Goal: Information Seeking & Learning: Learn about a topic

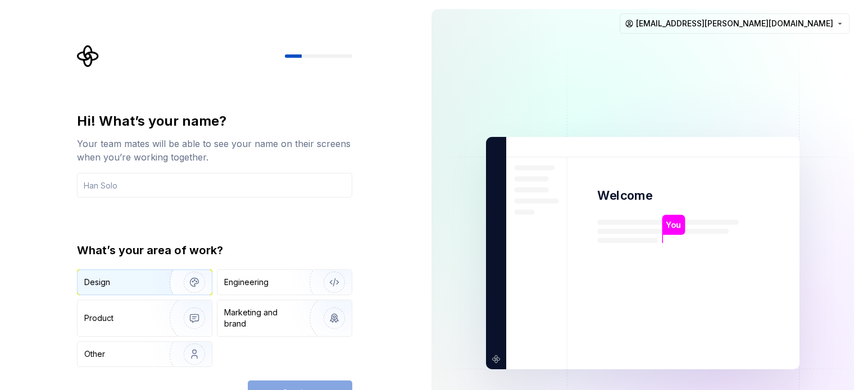
click at [123, 291] on div "Design" at bounding box center [144, 282] width 134 height 25
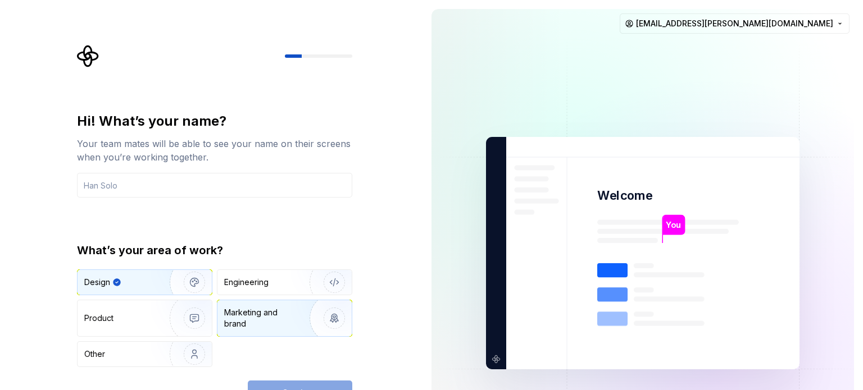
click at [288, 326] on div "Marketing and brand" at bounding box center [262, 318] width 76 height 22
click at [134, 273] on div "Design" at bounding box center [144, 282] width 134 height 25
click at [152, 184] on input "text" at bounding box center [214, 185] width 275 height 25
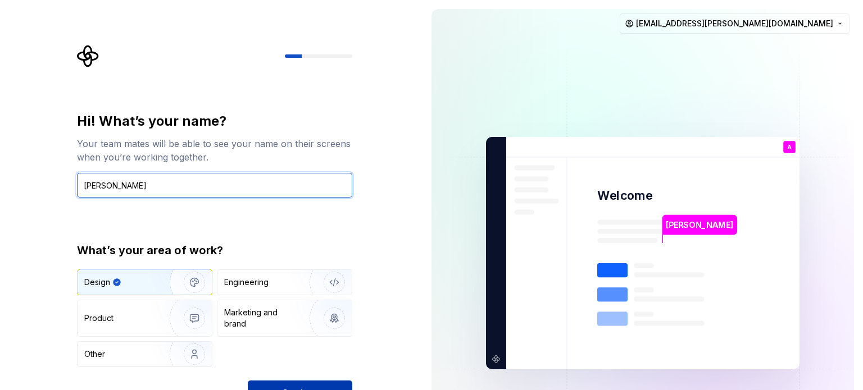
type input "[PERSON_NAME]"
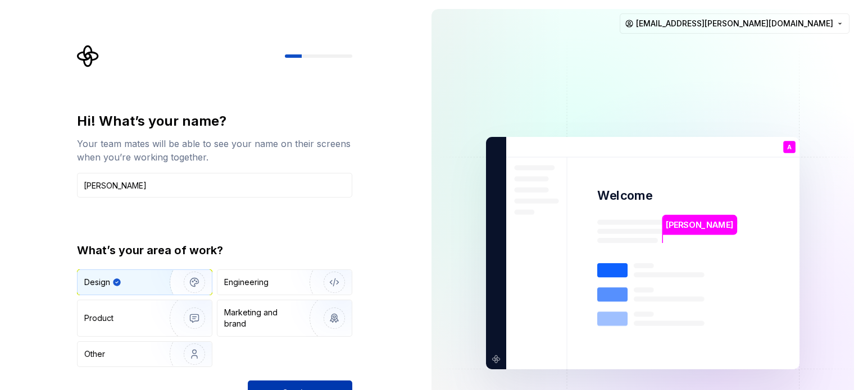
click at [321, 387] on button "Continue" at bounding box center [300, 393] width 104 height 25
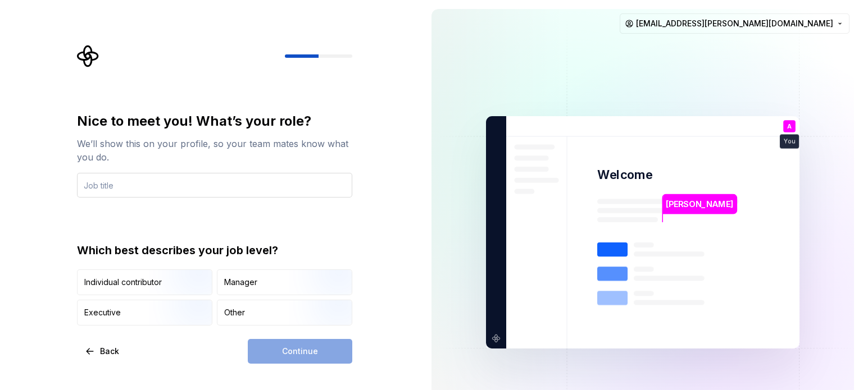
click at [166, 179] on input "text" at bounding box center [214, 185] width 275 height 25
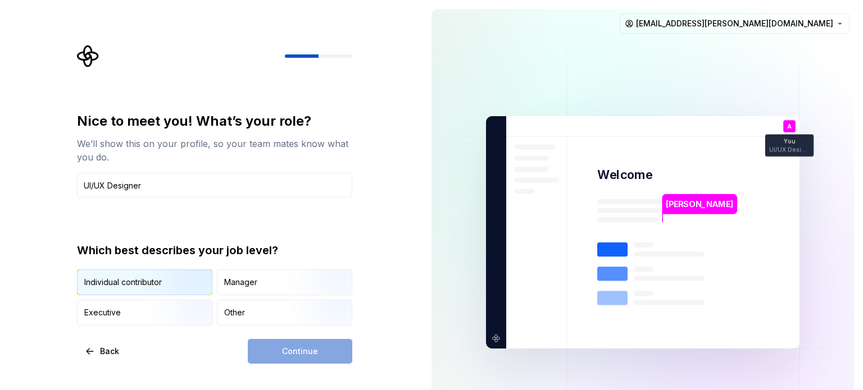
type input "UI/UX Designer"
click at [140, 283] on div "Individual contributor" at bounding box center [122, 282] width 77 height 11
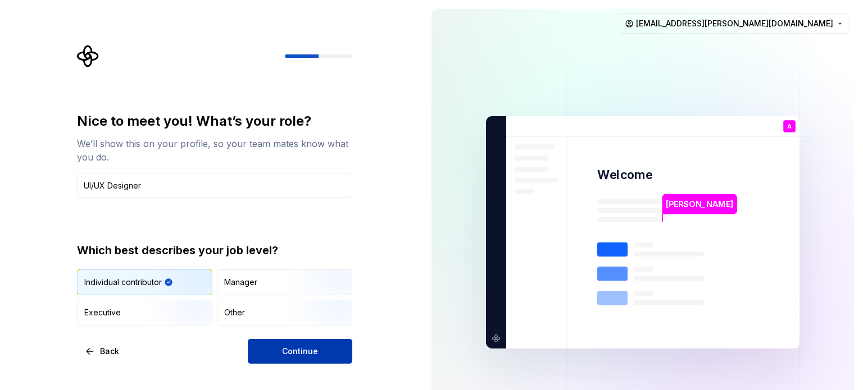
click at [308, 355] on span "Continue" at bounding box center [300, 351] width 36 height 11
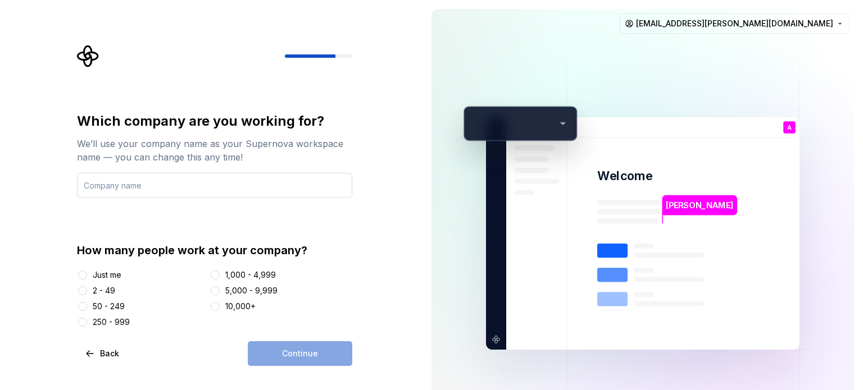
click at [164, 191] on input "text" at bounding box center [214, 185] width 275 height 25
type input "Abiots Design Studio"
click at [116, 291] on div "2 - 49" at bounding box center [141, 290] width 128 height 11
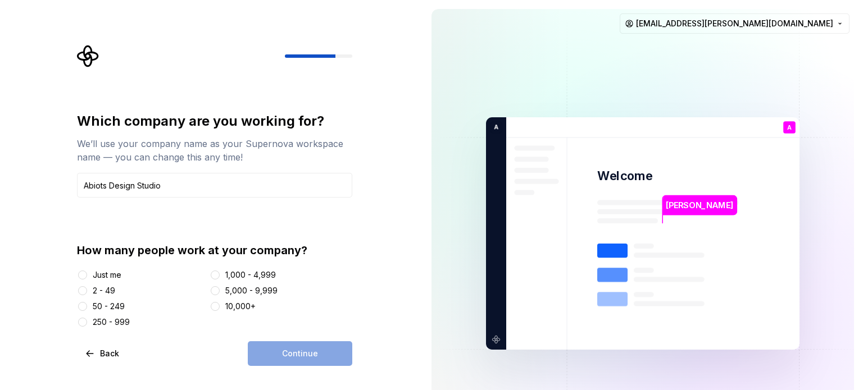
click at [110, 291] on div "2 - 49" at bounding box center [104, 290] width 22 height 11
click at [87, 291] on button "2 - 49" at bounding box center [82, 290] width 9 height 9
click at [275, 352] on button "Continue" at bounding box center [300, 353] width 104 height 25
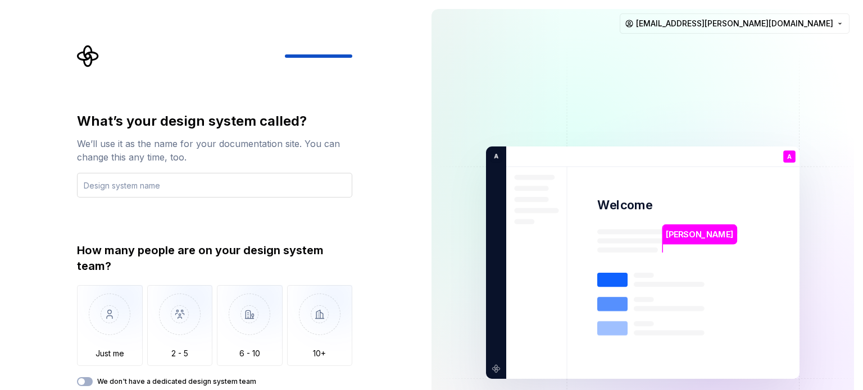
click at [134, 189] on input "text" at bounding box center [214, 185] width 275 height 25
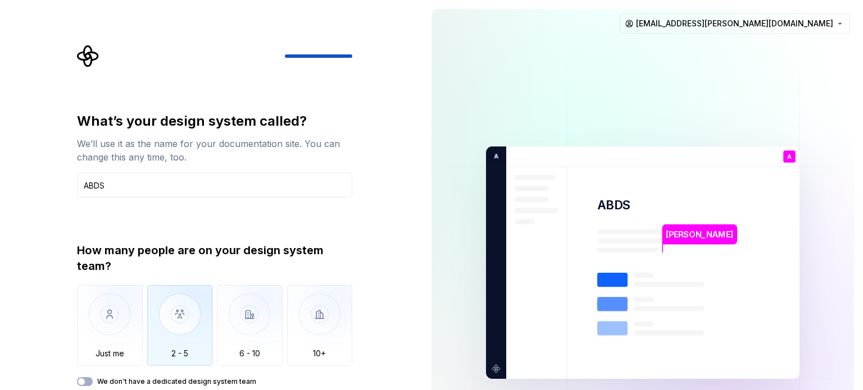
type input "ABDS"
click at [193, 345] on img "button" at bounding box center [180, 322] width 66 height 75
click at [90, 381] on button "We don't have a dedicated design system team" at bounding box center [85, 381] width 16 height 9
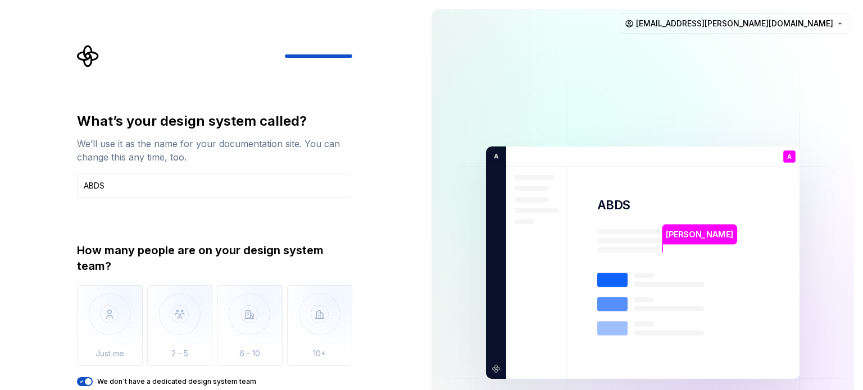
click at [80, 381] on icon "button" at bounding box center [81, 381] width 9 height 7
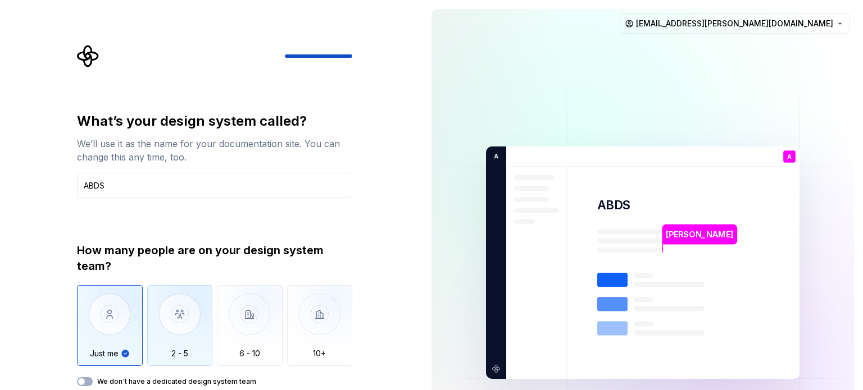
click at [191, 338] on img "button" at bounding box center [180, 322] width 66 height 75
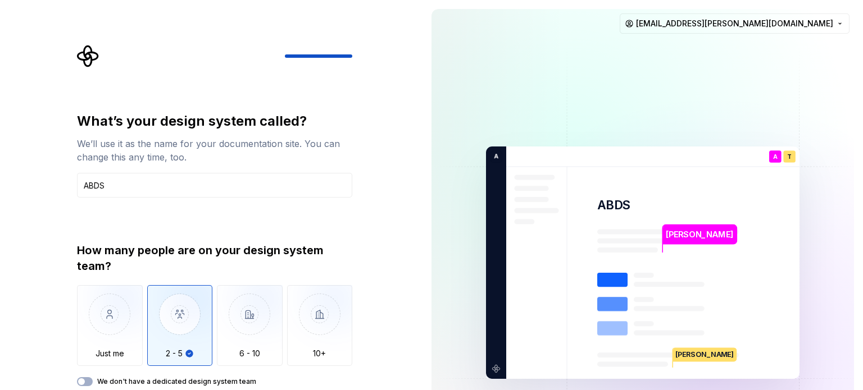
type button "2 - 5"
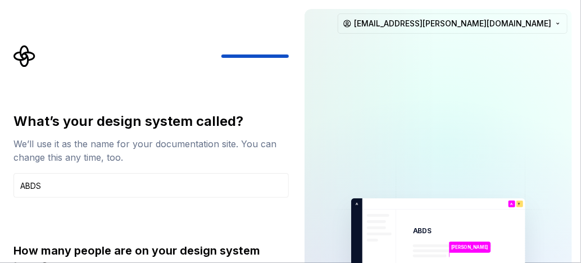
click at [240, 262] on div "How many people are on your design system team?" at bounding box center [150, 258] width 275 height 31
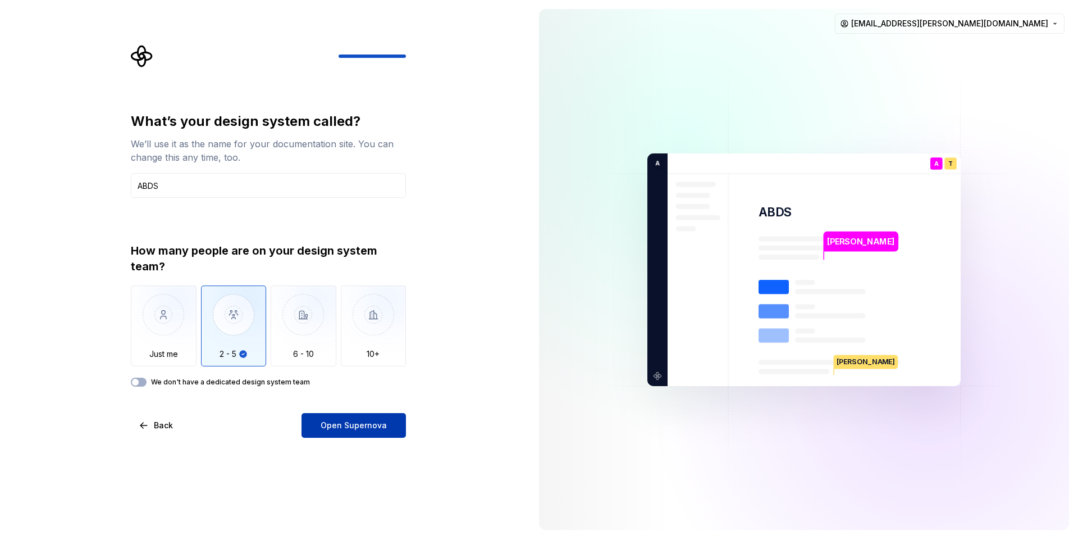
click at [337, 390] on span "Open Supernova" at bounding box center [354, 424] width 66 height 11
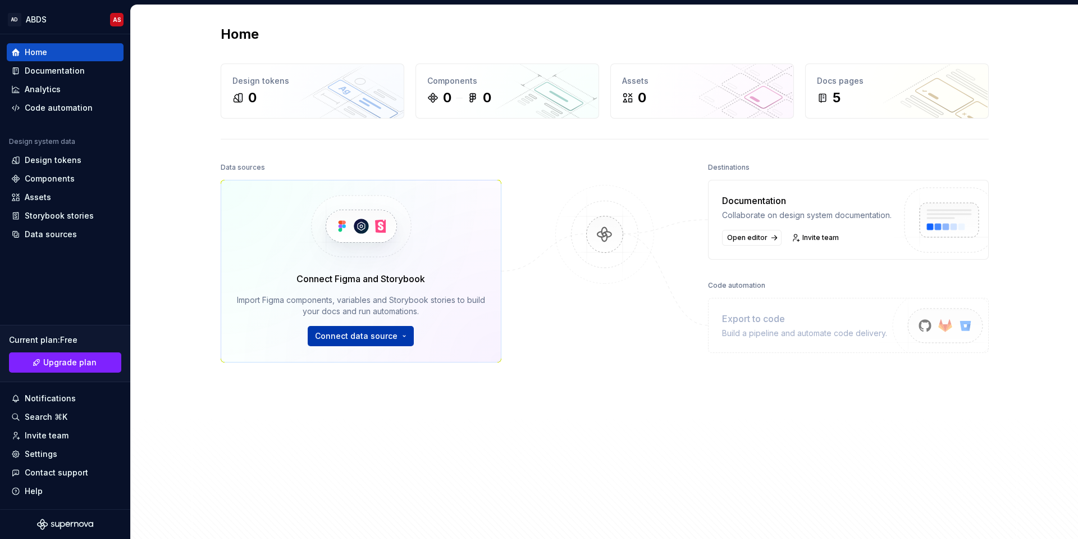
click at [350, 341] on span "Connect data source" at bounding box center [356, 335] width 83 height 11
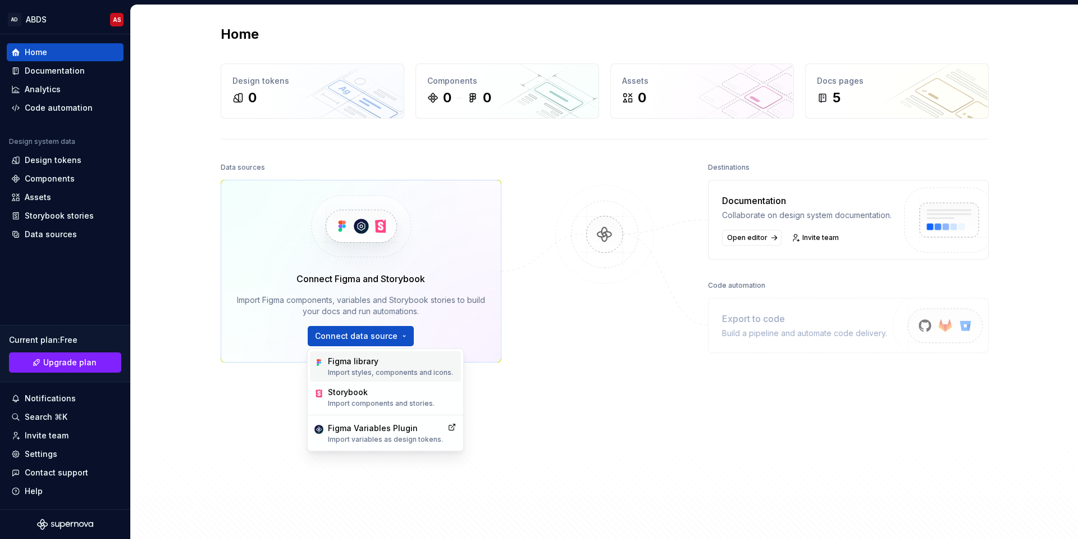
click at [346, 363] on div "Figma library" at bounding box center [390, 360] width 125 height 11
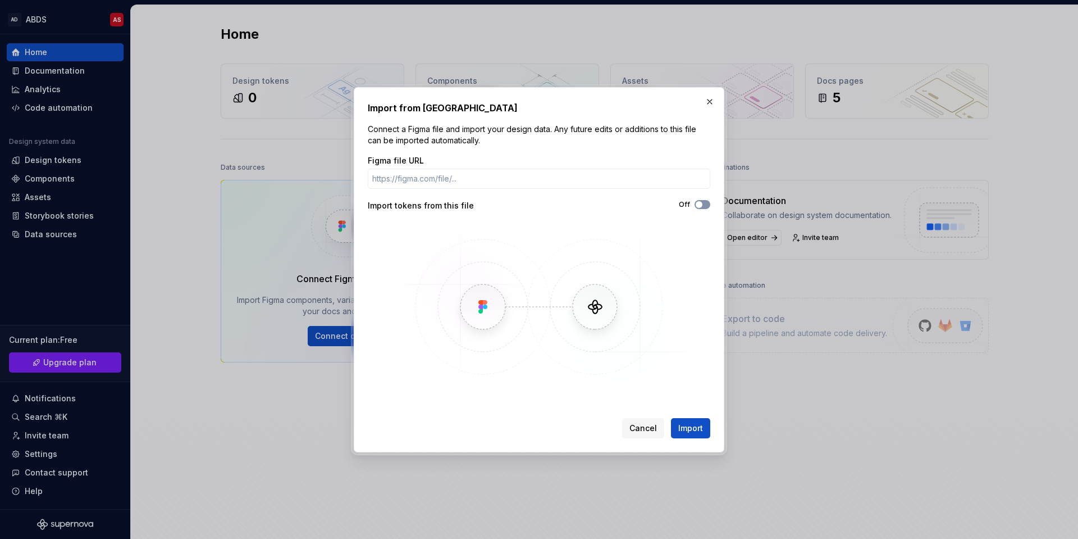
click at [703, 202] on icon "button" at bounding box center [699, 204] width 9 height 7
click at [700, 204] on icon "button" at bounding box center [699, 204] width 9 height 7
click at [449, 168] on input "Figma file URL" at bounding box center [539, 178] width 343 height 20
paste input "[URL][DOMAIN_NAME]"
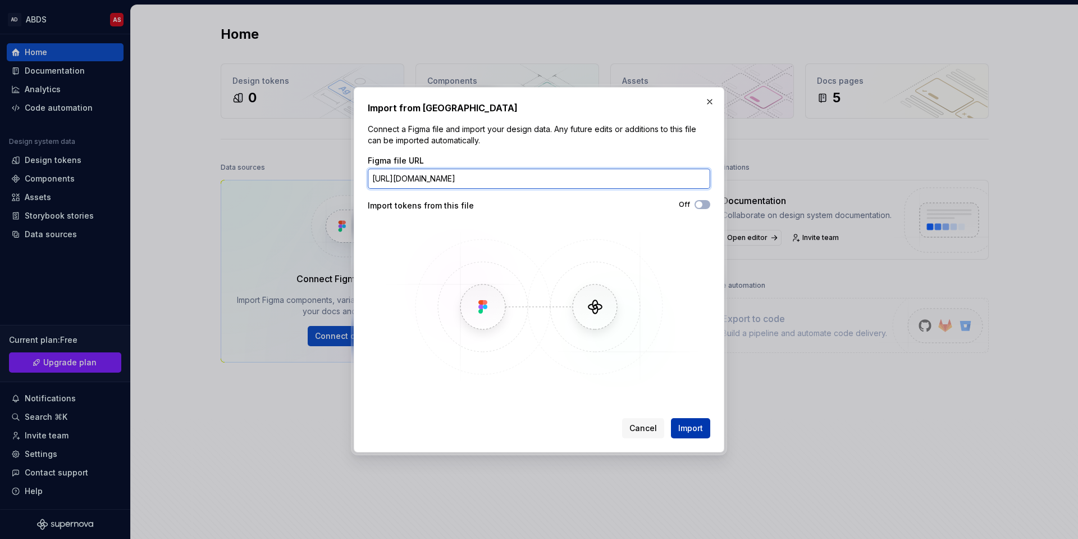
type input "[URL][DOMAIN_NAME]"
click at [688, 390] on span "Import" at bounding box center [690, 427] width 25 height 11
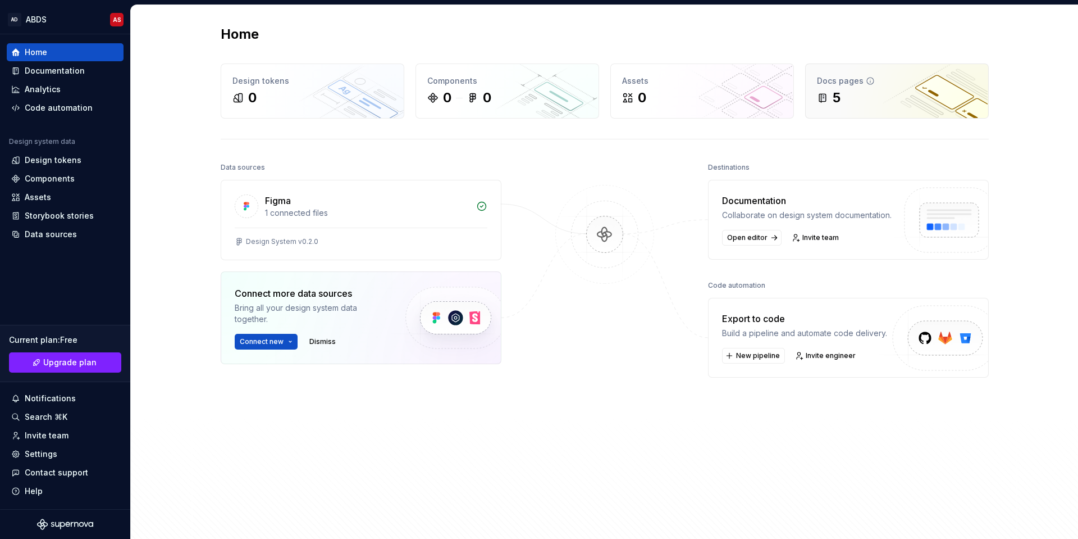
click at [862, 85] on div "Docs pages" at bounding box center [897, 80] width 160 height 11
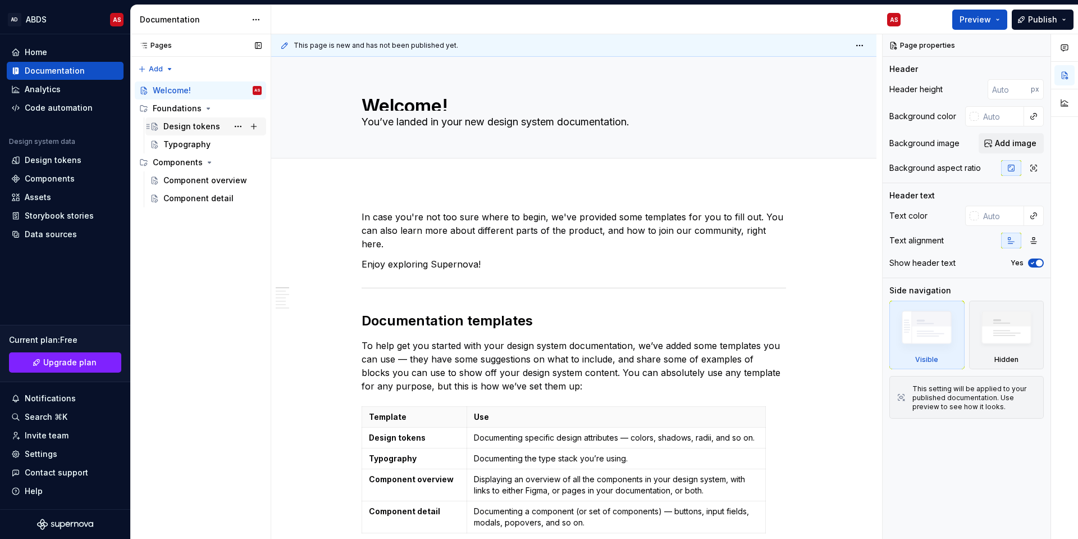
click at [186, 131] on div "Design tokens" at bounding box center [191, 126] width 57 height 11
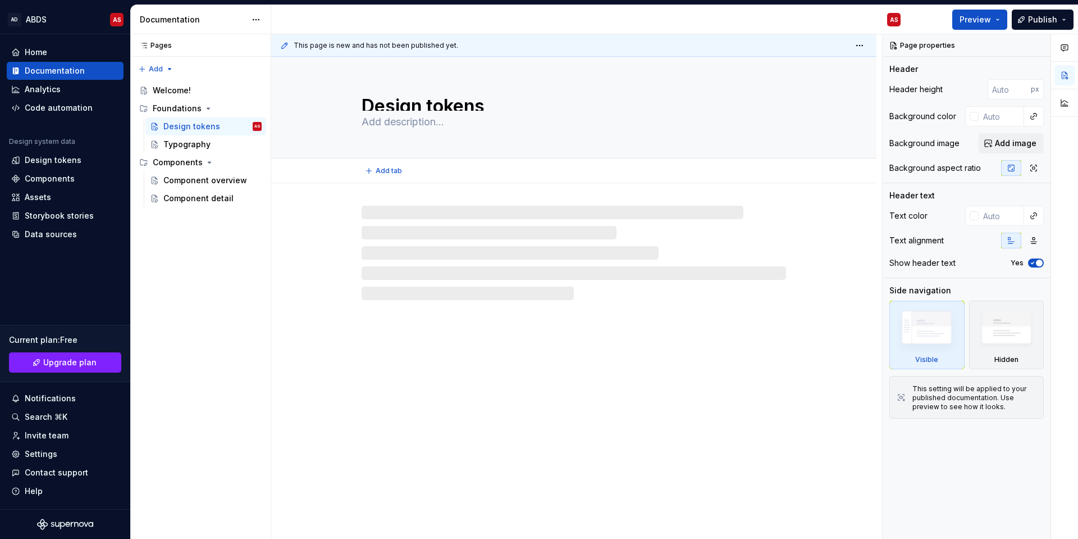
click at [381, 126] on textarea at bounding box center [571, 122] width 425 height 18
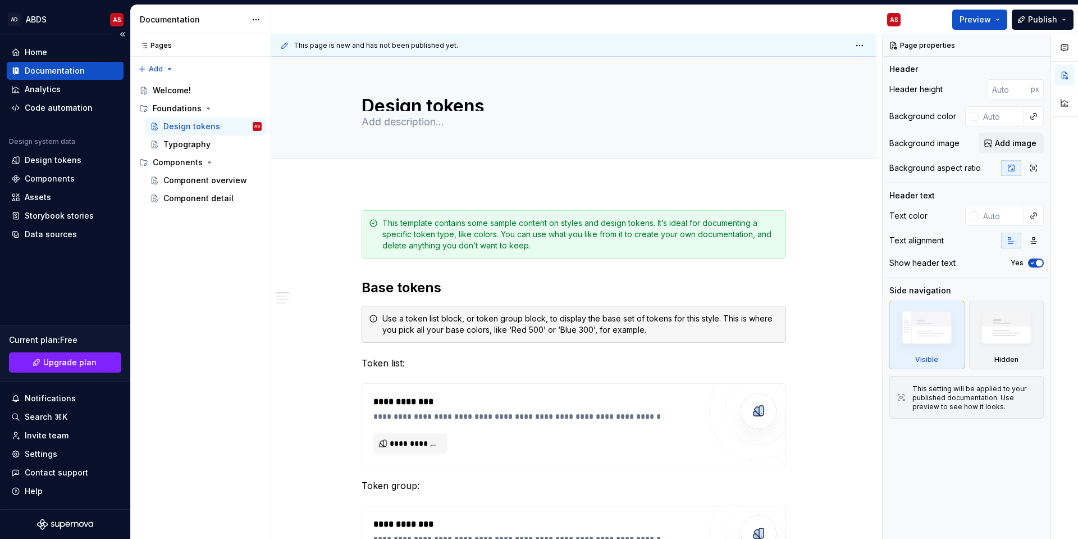
click at [47, 70] on div "Documentation" at bounding box center [55, 70] width 60 height 11
click at [862, 18] on button "Preview" at bounding box center [979, 20] width 55 height 20
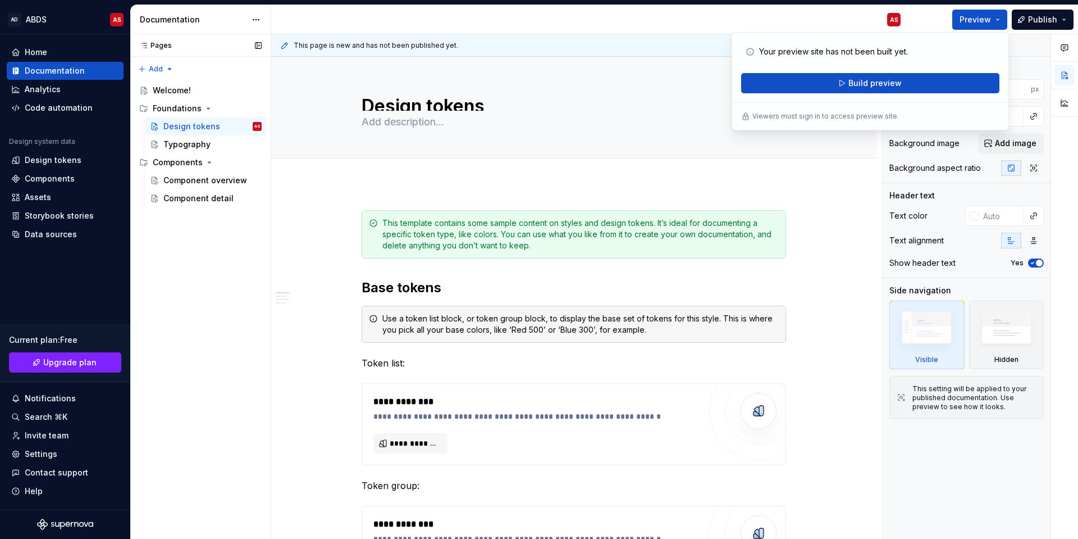
click at [558, 20] on div "AS" at bounding box center [590, 19] width 638 height 29
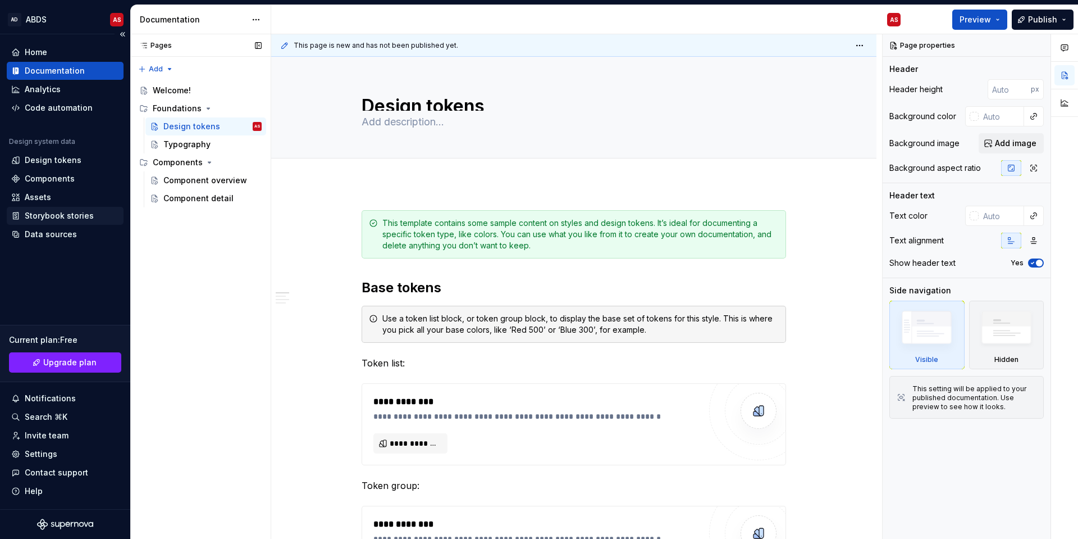
click at [76, 213] on div "Storybook stories" at bounding box center [59, 215] width 69 height 11
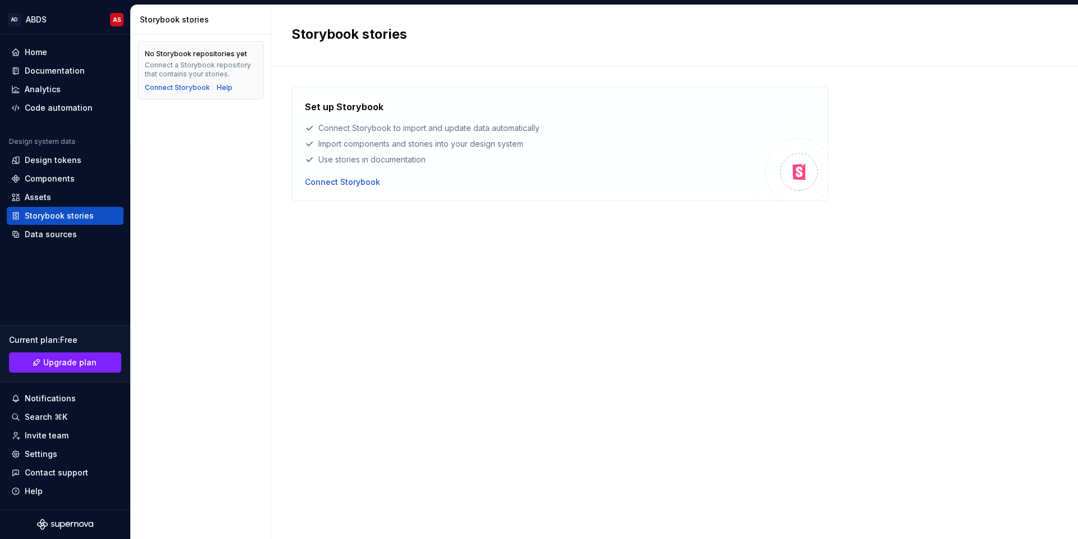
click at [431, 163] on div "Use stories in documentation" at bounding box center [527, 159] width 445 height 11
click at [386, 240] on div "Set up Storybook Connect Storybook to import and update data automatically Impo…" at bounding box center [674, 290] width 767 height 409
click at [38, 161] on div "Design tokens" at bounding box center [53, 159] width 57 height 11
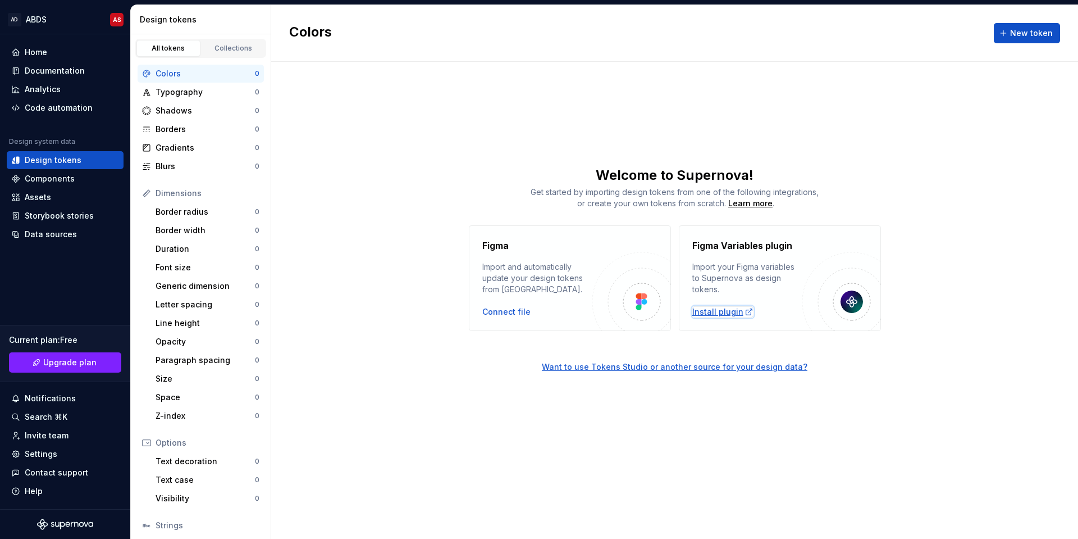
click at [725, 314] on div "Install plugin" at bounding box center [722, 311] width 61 height 11
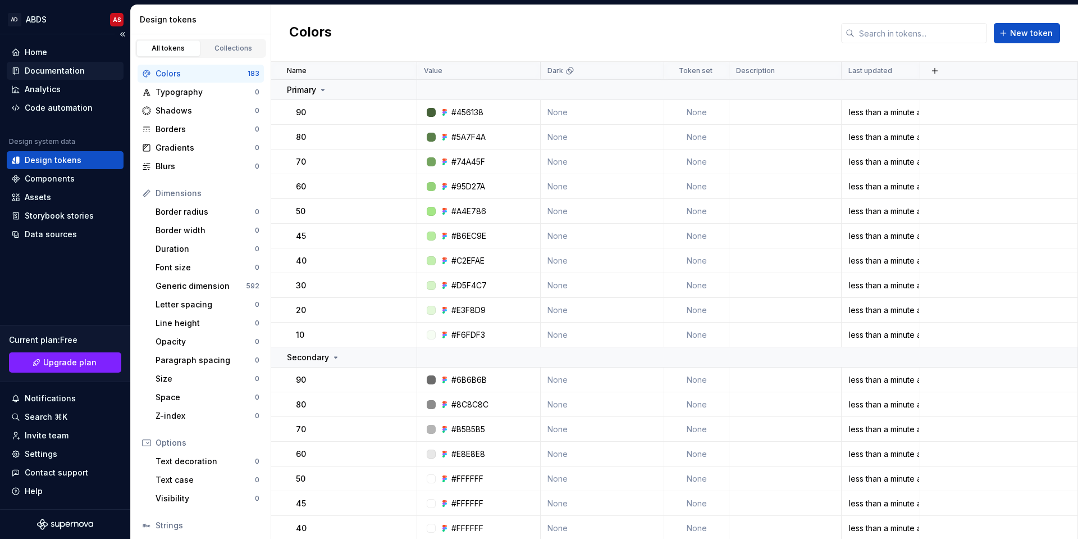
click at [78, 70] on div "Documentation" at bounding box center [55, 70] width 60 height 11
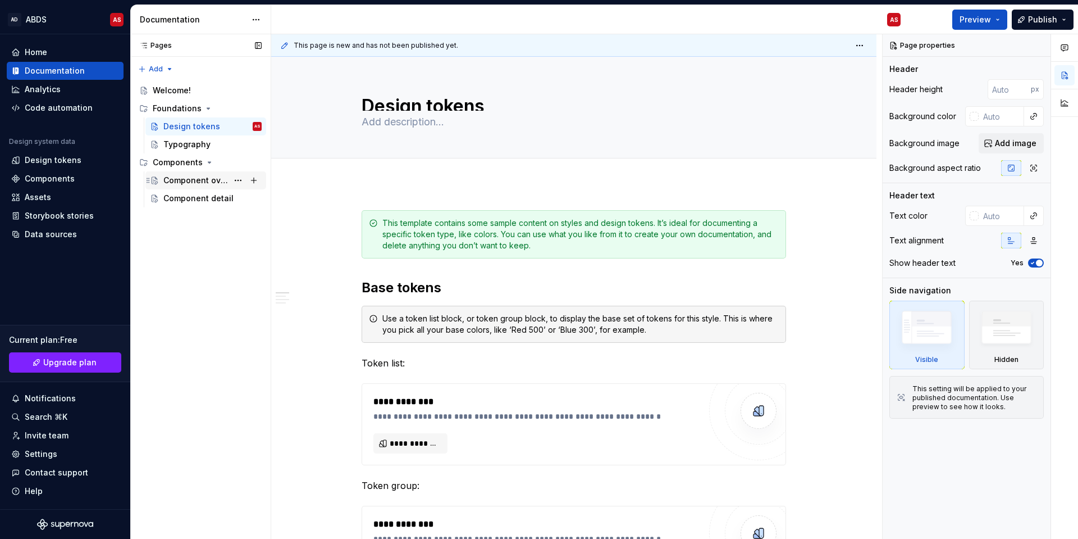
click at [203, 182] on div "Component overview" at bounding box center [195, 180] width 65 height 11
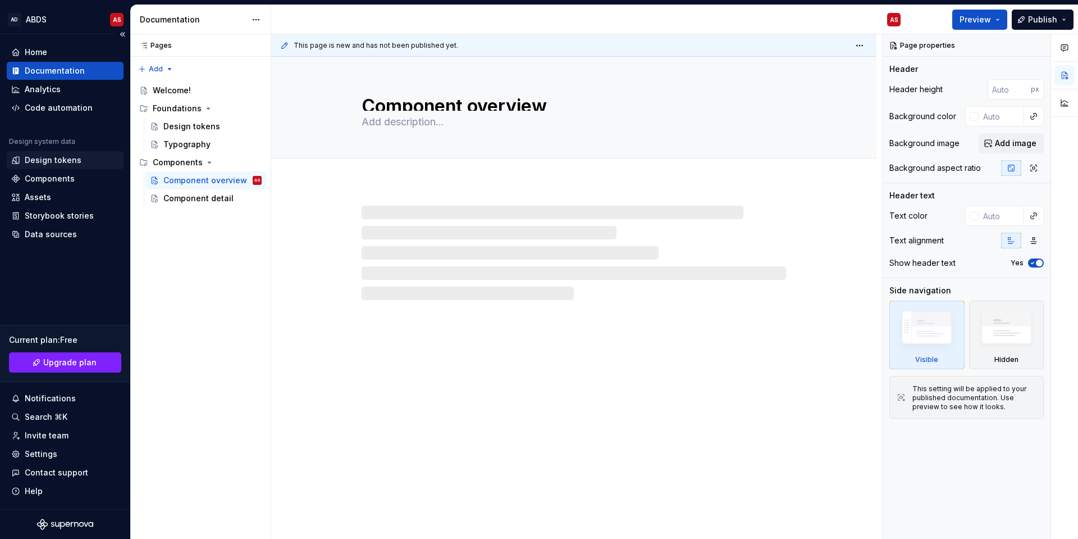
click at [56, 159] on div "Design tokens" at bounding box center [53, 159] width 57 height 11
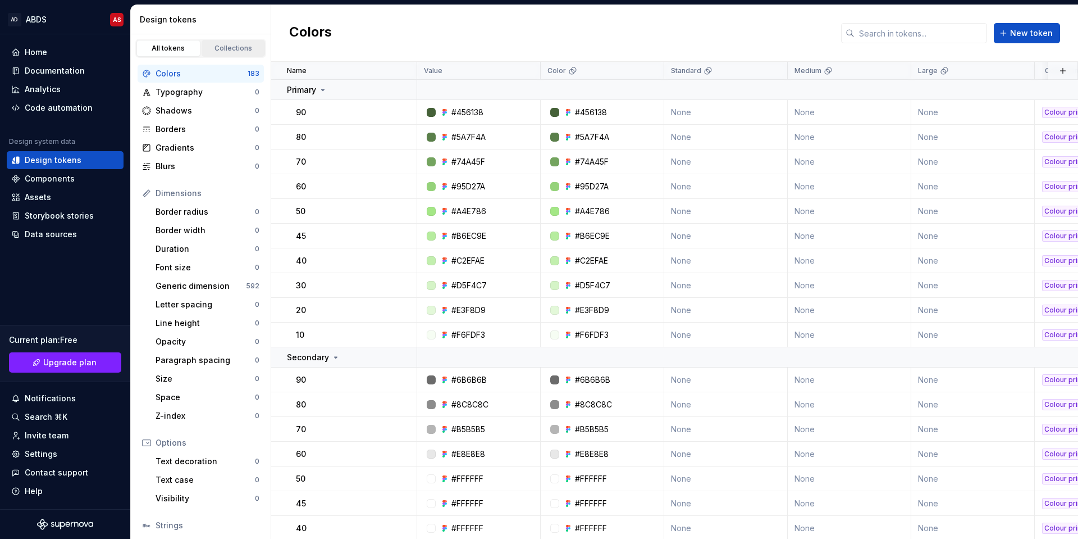
click at [235, 48] on div "Collections" at bounding box center [234, 48] width 56 height 9
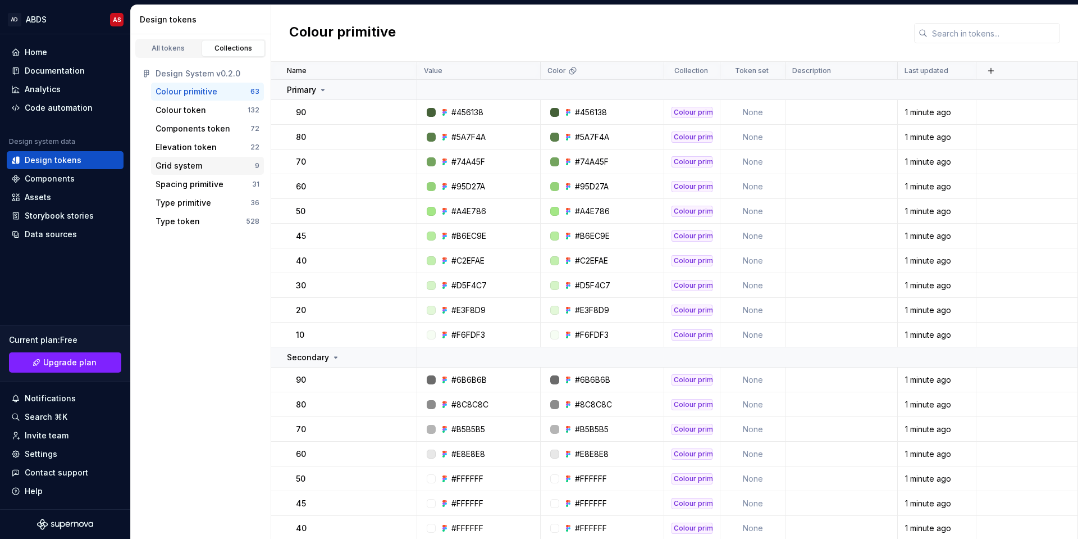
click at [187, 167] on div "Grid system" at bounding box center [179, 165] width 47 height 11
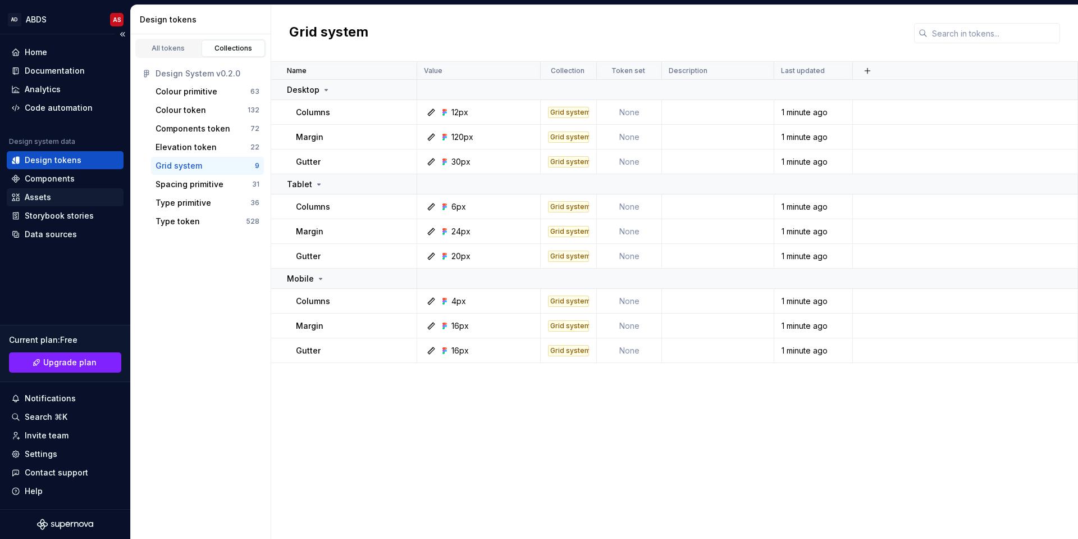
click at [26, 198] on div "Assets" at bounding box center [38, 196] width 26 height 11
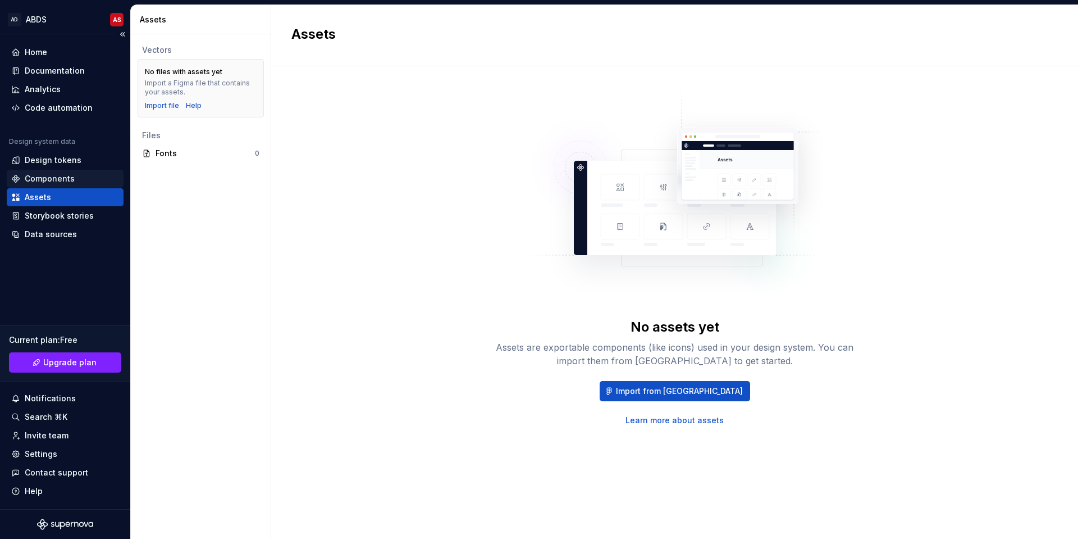
click at [58, 176] on div "Components" at bounding box center [50, 178] width 50 height 11
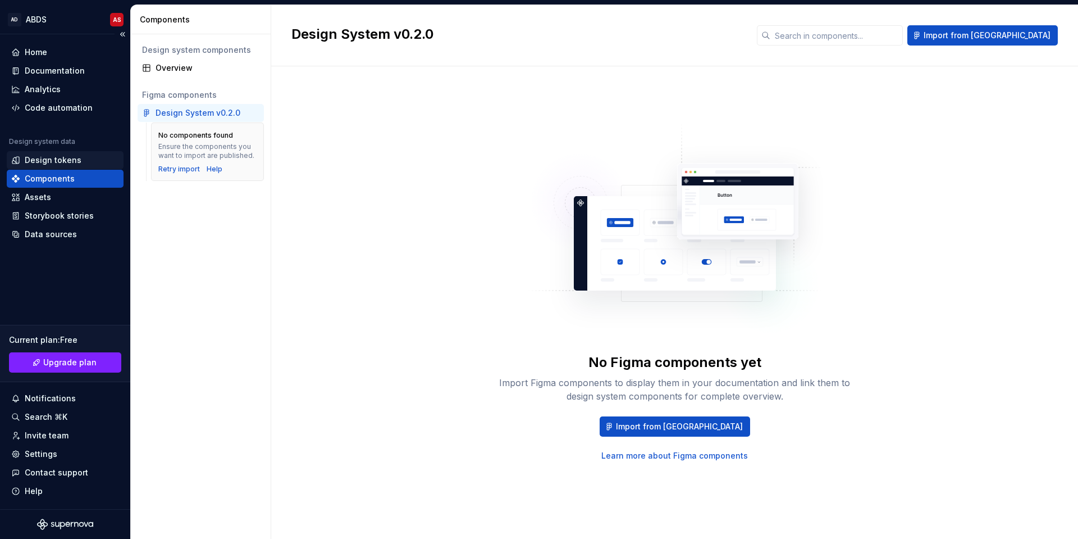
click at [62, 159] on div "Design tokens" at bounding box center [53, 159] width 57 height 11
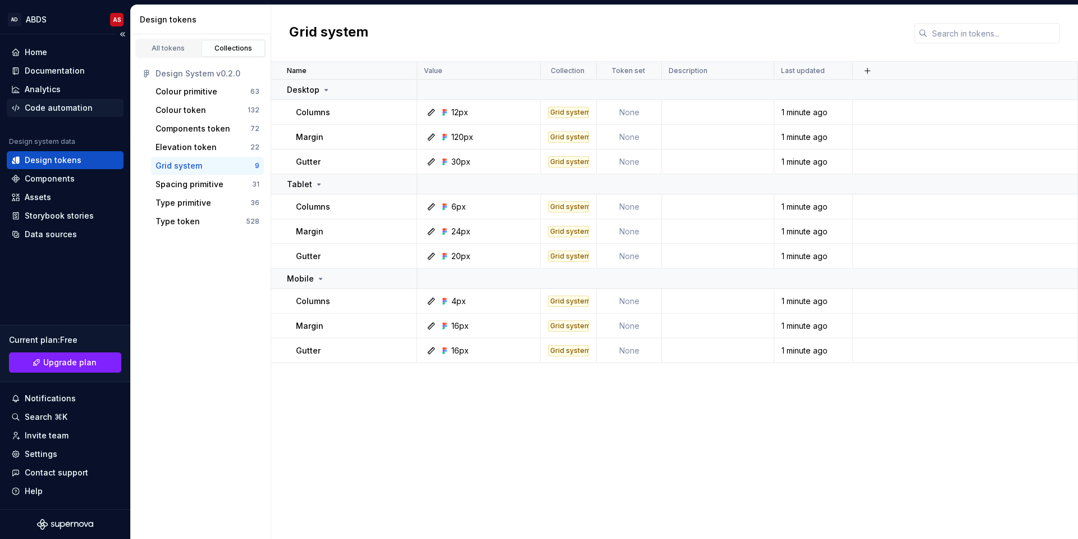
click at [57, 105] on div "Code automation" at bounding box center [59, 107] width 68 height 11
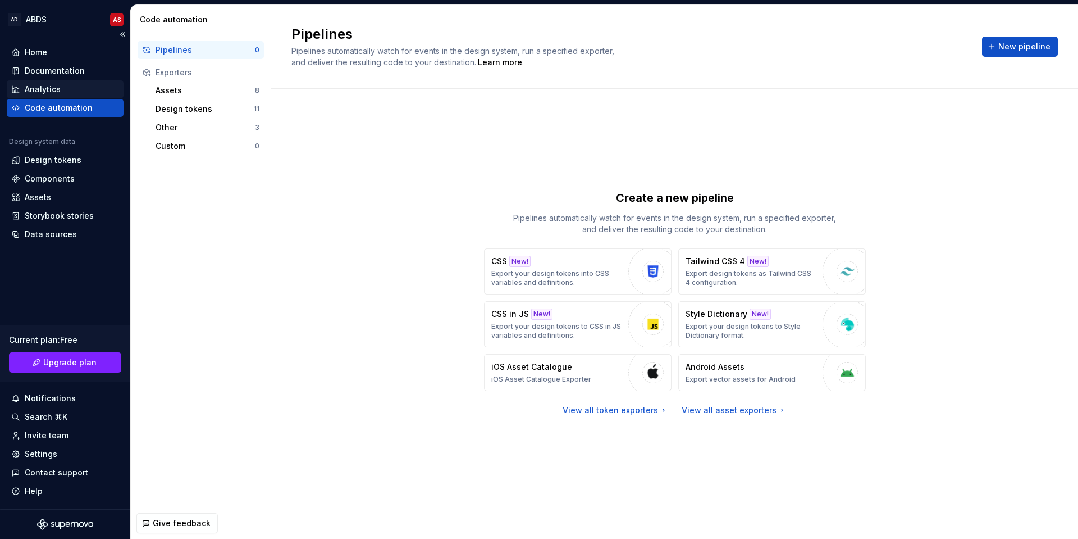
click at [66, 81] on div "Analytics" at bounding box center [65, 89] width 117 height 18
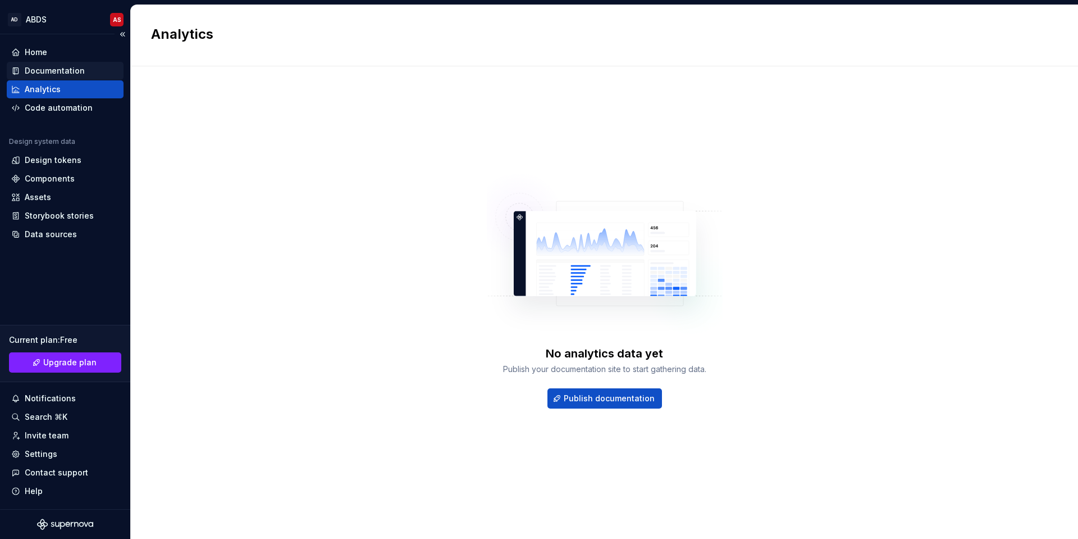
click at [48, 65] on div "Documentation" at bounding box center [65, 71] width 117 height 18
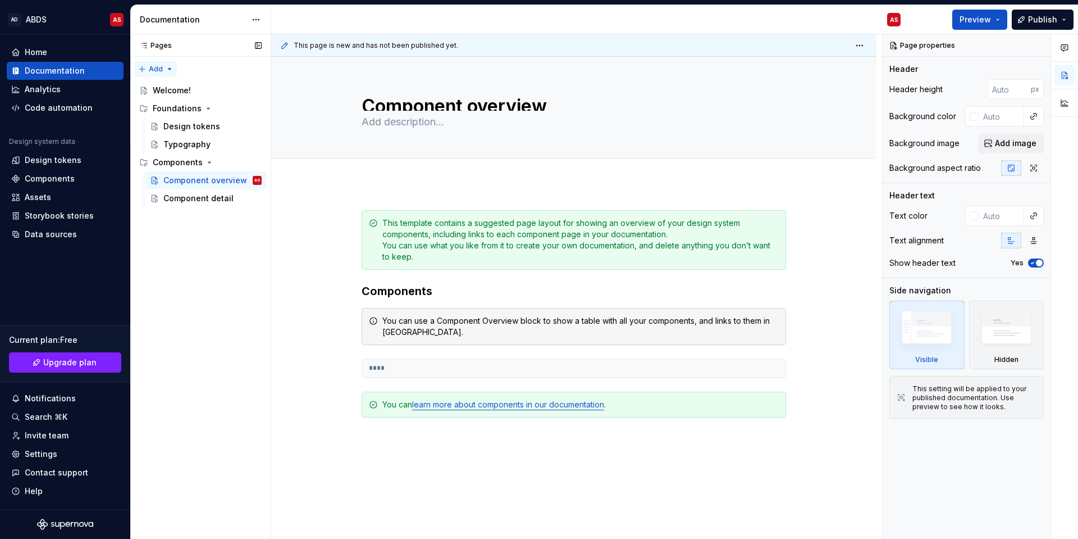
click at [165, 69] on div "Pages Pages Add Accessibility guide for tree Page tree. Navigate the tree with …" at bounding box center [200, 286] width 140 height 505
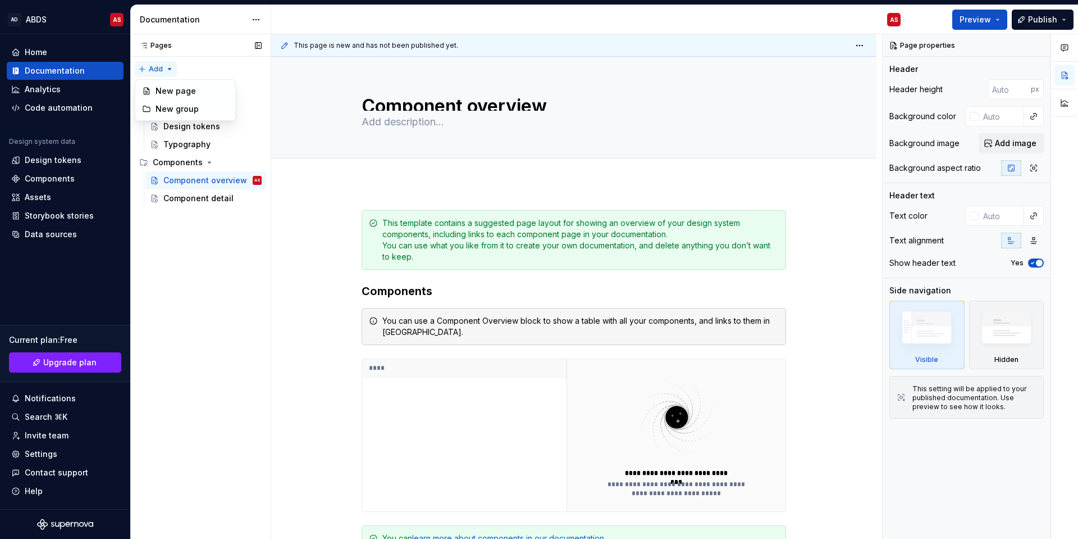
click at [165, 69] on div "Pages Pages Add Accessibility guide for tree Page tree. Navigate the tree with …" at bounding box center [200, 286] width 140 height 505
click at [177, 125] on div "Design tokens" at bounding box center [191, 126] width 57 height 11
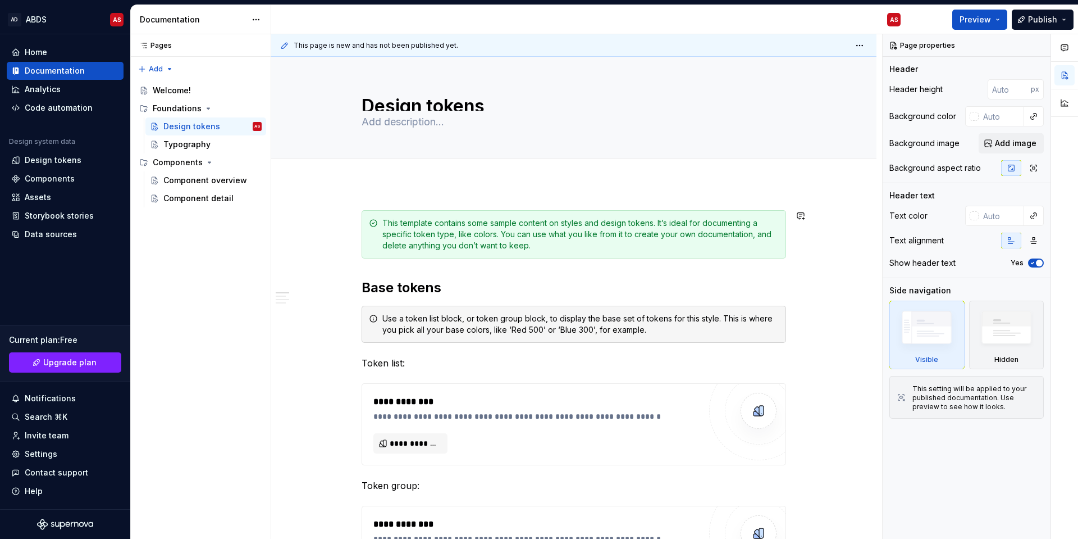
scroll to position [112, 0]
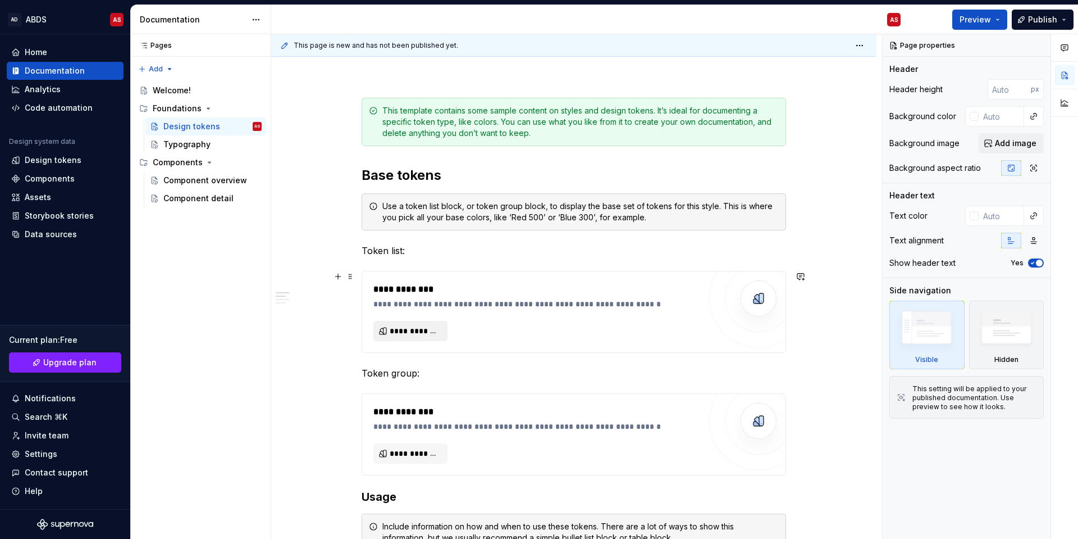
click at [423, 332] on span "**********" at bounding box center [415, 330] width 51 height 11
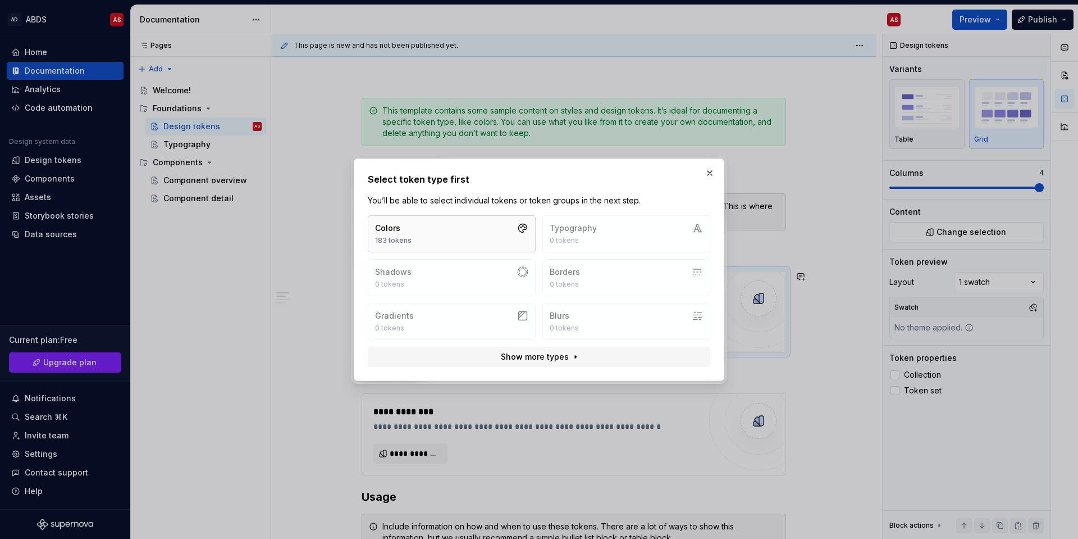
click at [416, 234] on button "Colors 183 tokens" at bounding box center [452, 233] width 168 height 37
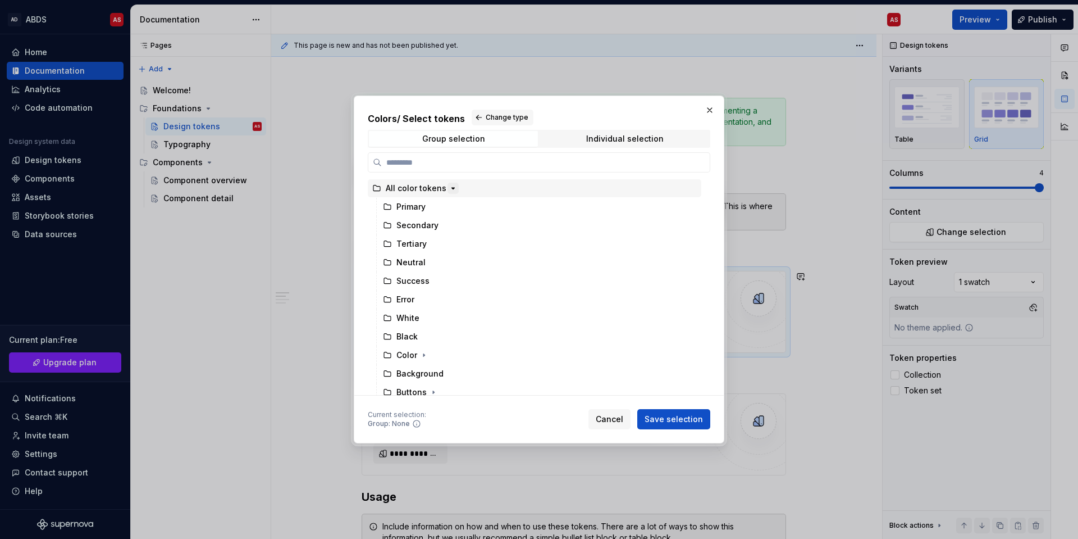
click at [449, 184] on icon "button" at bounding box center [453, 188] width 9 height 9
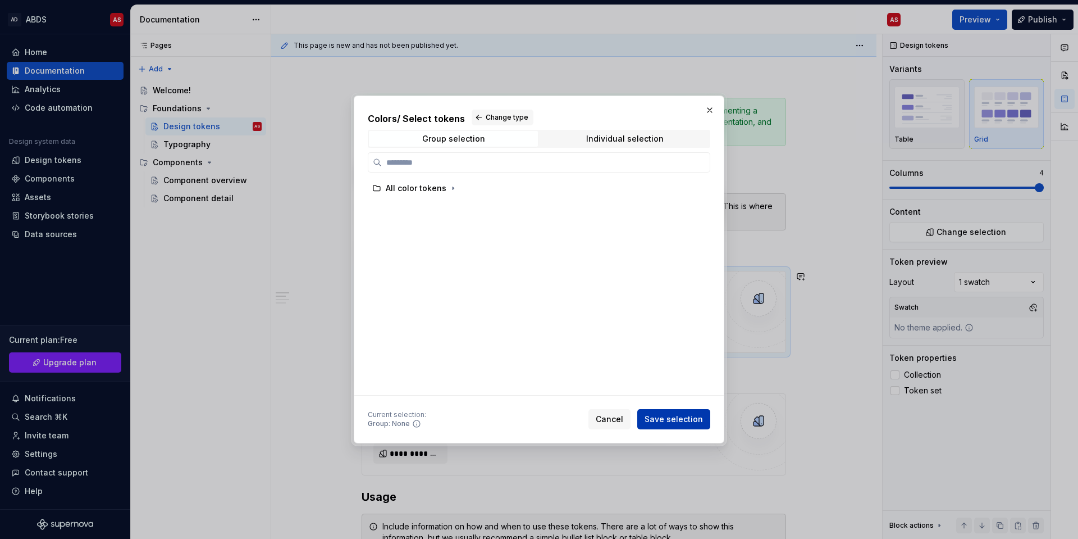
click at [673, 390] on span "Save selection" at bounding box center [674, 418] width 58 height 11
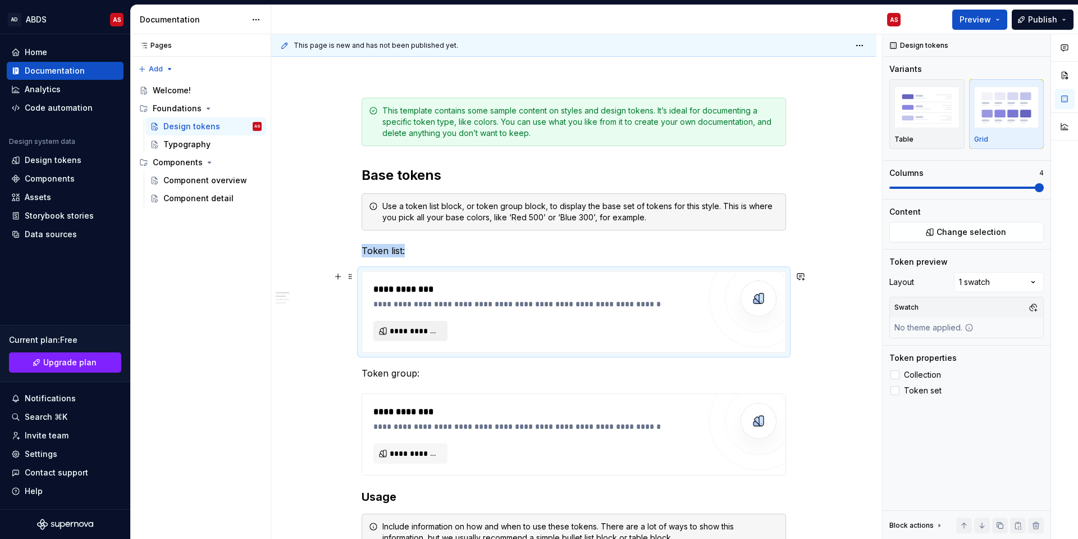
click at [430, 326] on span "**********" at bounding box center [415, 330] width 51 height 11
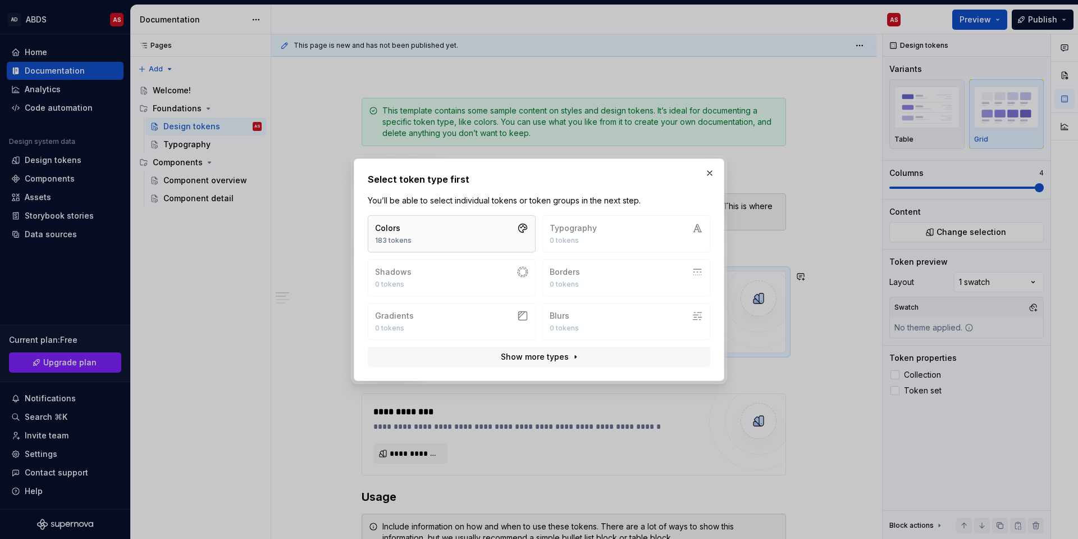
click at [419, 226] on button "Colors 183 tokens" at bounding box center [452, 233] width 168 height 37
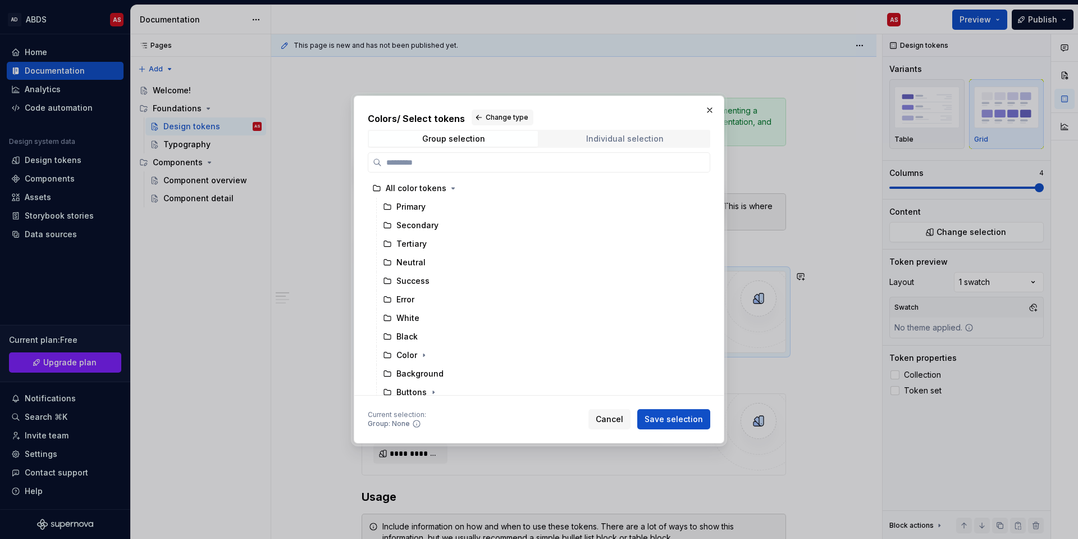
click at [617, 135] on div "Individual selection" at bounding box center [624, 138] width 77 height 9
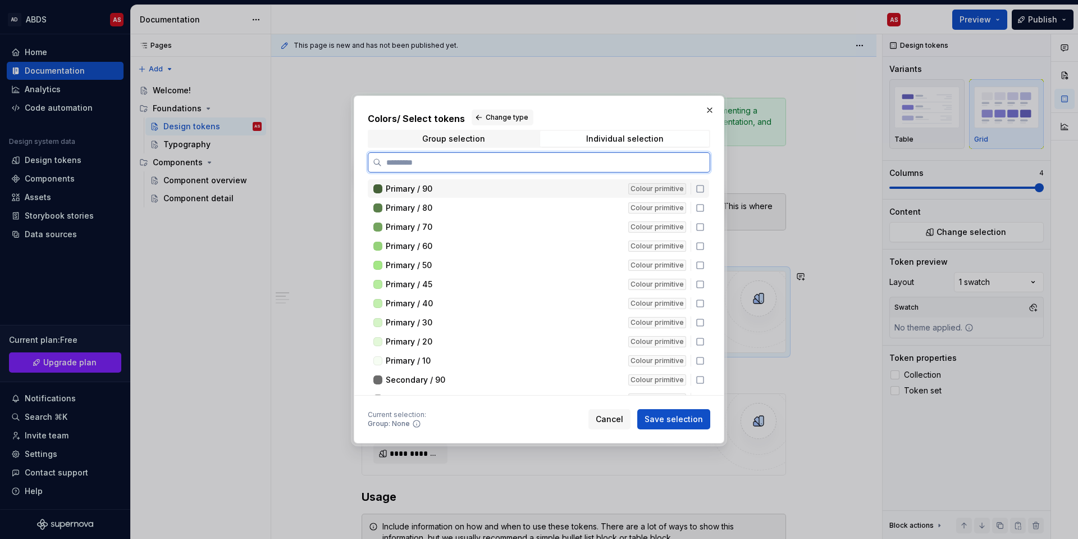
click at [395, 189] on span "Primary / 90" at bounding box center [409, 188] width 47 height 11
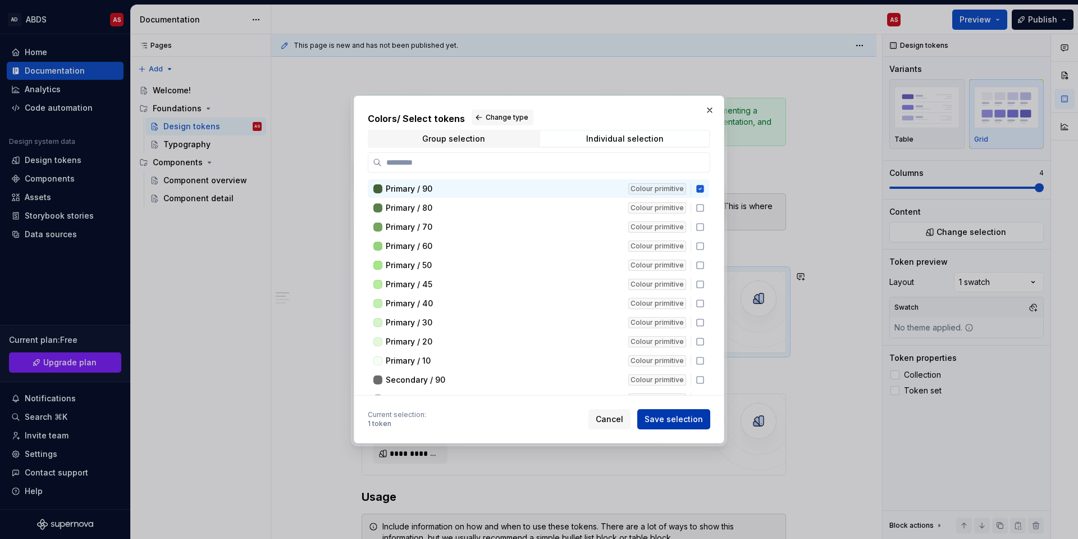
click at [677, 390] on span "Save selection" at bounding box center [674, 418] width 58 height 11
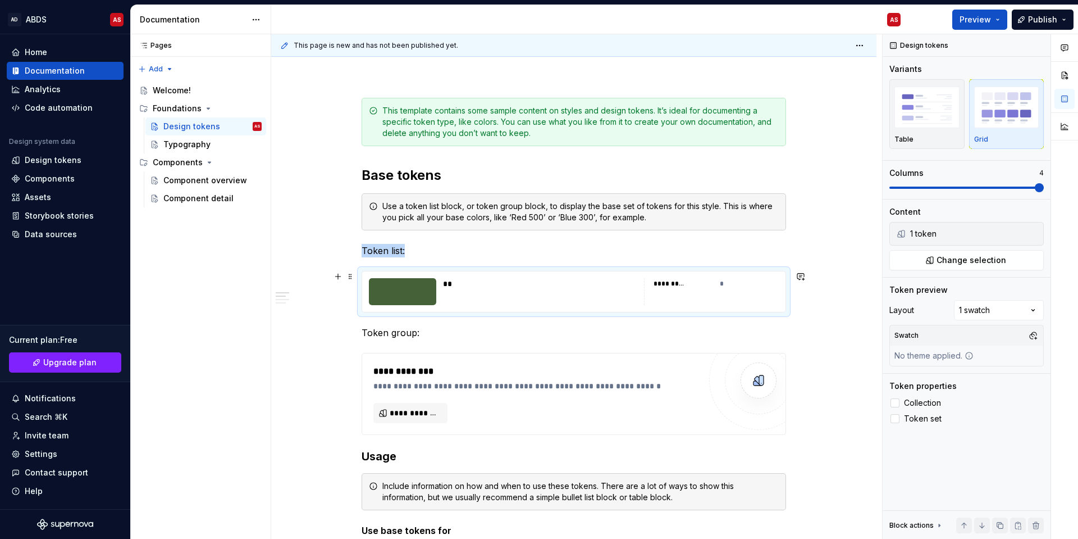
click at [450, 282] on div "**" at bounding box center [540, 283] width 194 height 11
click at [407, 288] on div at bounding box center [402, 291] width 67 height 27
click at [673, 285] on div "*********" at bounding box center [669, 283] width 31 height 9
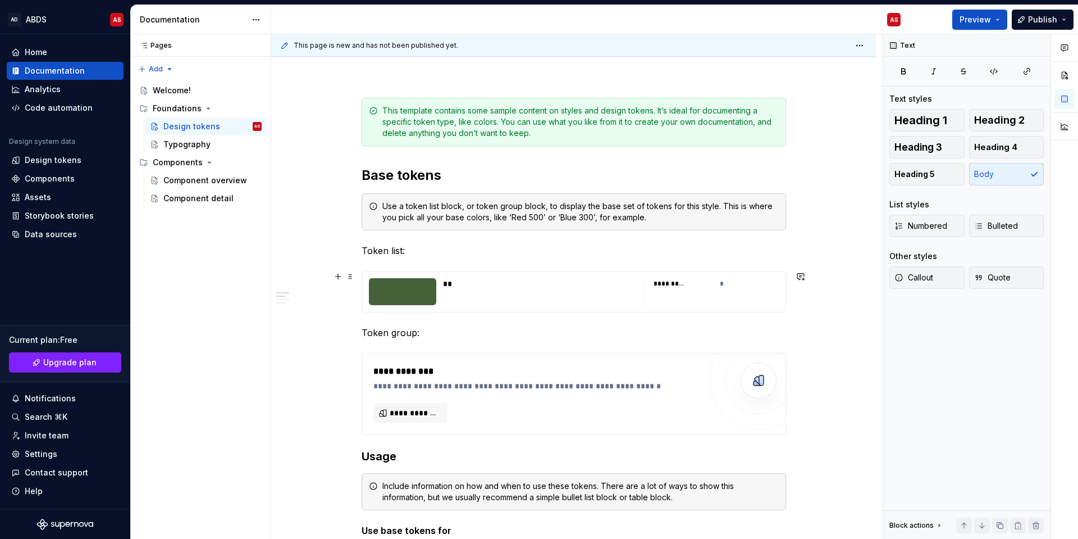
click at [462, 297] on div "**" at bounding box center [540, 291] width 194 height 27
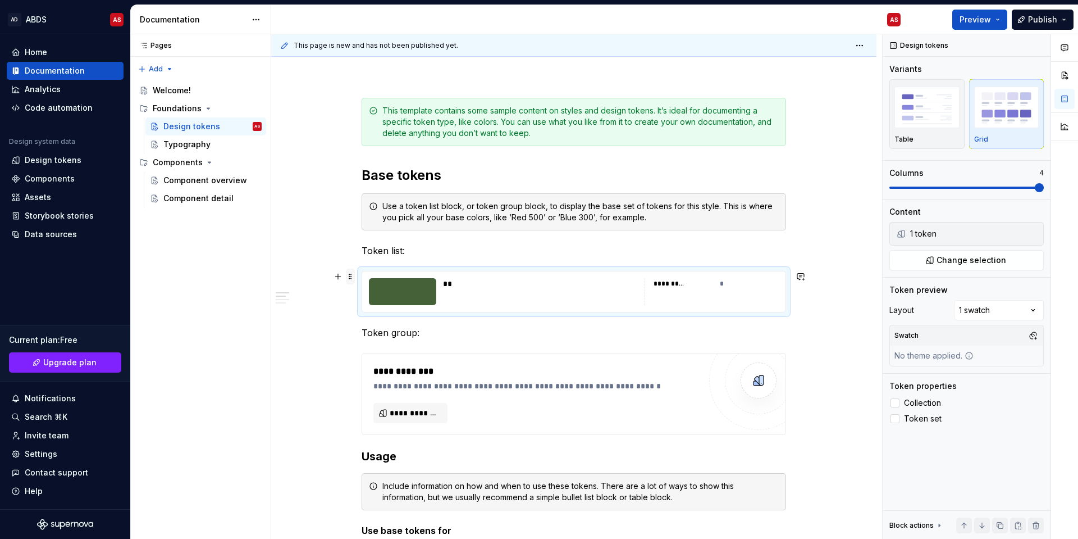
click at [352, 275] on span at bounding box center [350, 276] width 9 height 16
click at [380, 371] on div "Delete" at bounding box center [403, 375] width 73 height 11
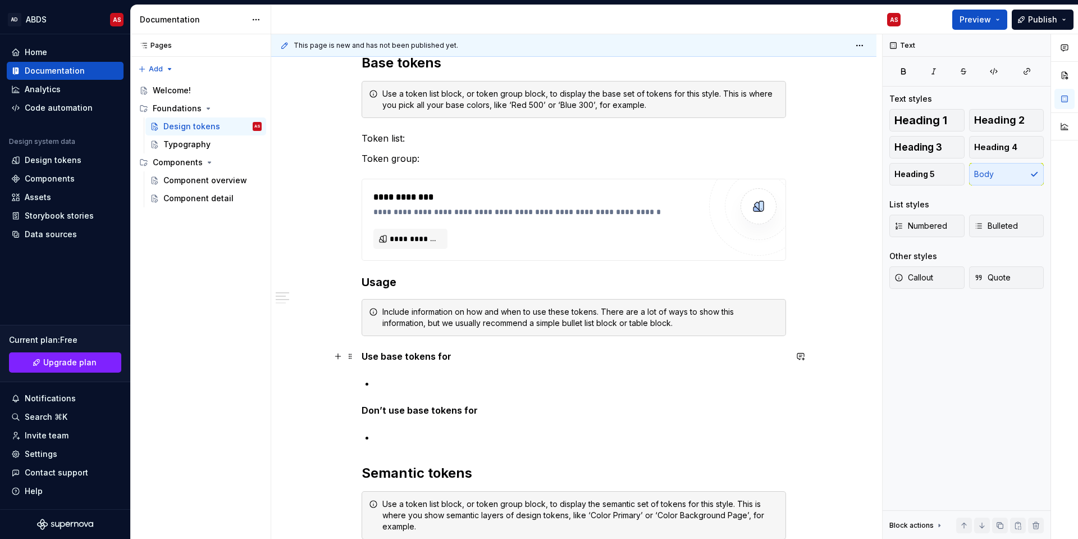
scroll to position [281, 0]
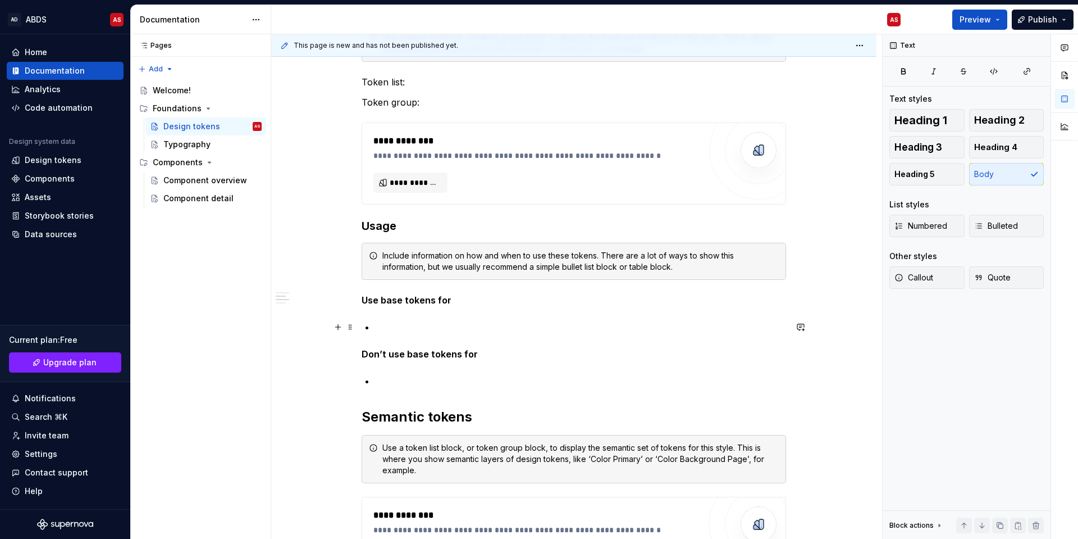
click at [374, 325] on div "**********" at bounding box center [574, 388] width 425 height 919
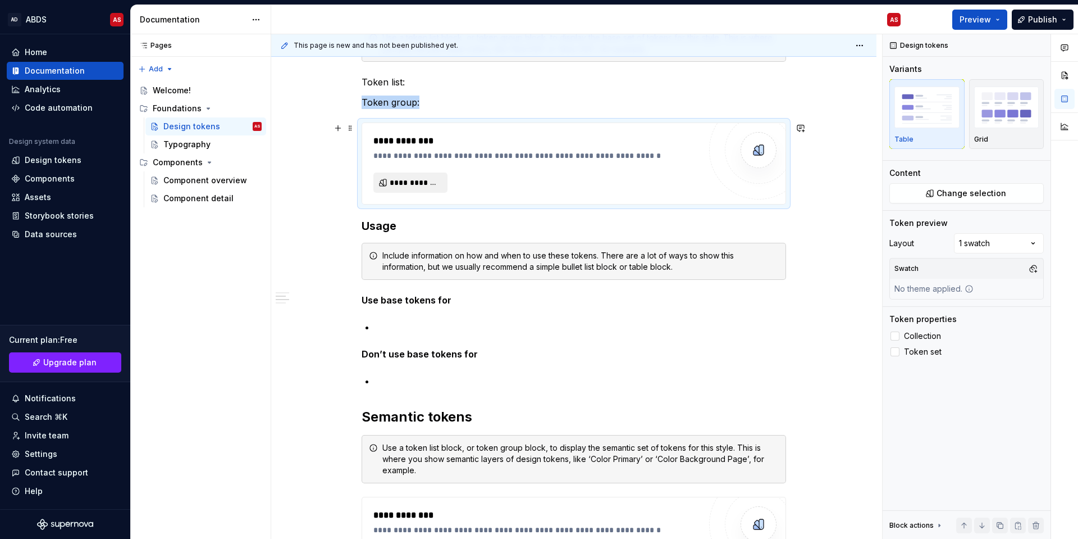
click at [411, 188] on button "**********" at bounding box center [410, 182] width 74 height 20
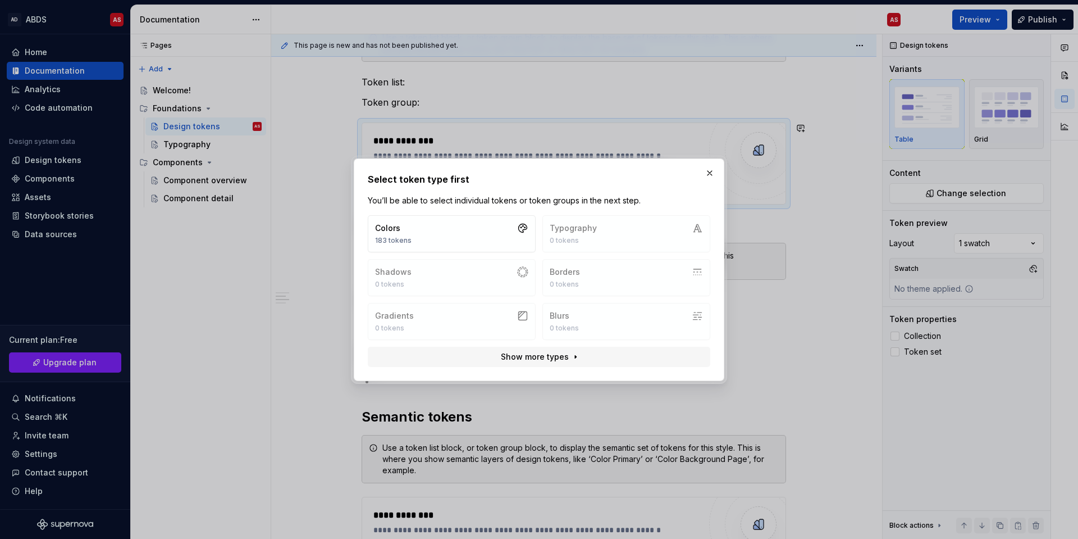
click at [618, 231] on div "Colors 183 tokens Typography 0 tokens Shadows 0 tokens Borders 0 tokens Gradien…" at bounding box center [539, 277] width 343 height 125
click at [407, 205] on p "You’ll be able to select individual tokens or token groups in the next step." at bounding box center [539, 200] width 343 height 11
click at [420, 225] on button "Colors 183 tokens" at bounding box center [452, 233] width 168 height 37
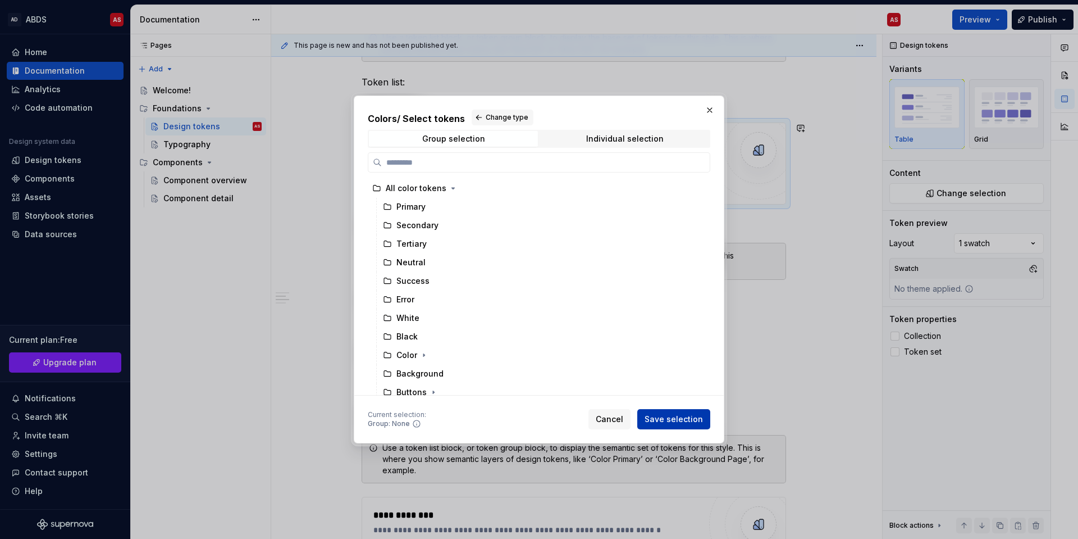
click at [680, 390] on span "Save selection" at bounding box center [674, 418] width 58 height 11
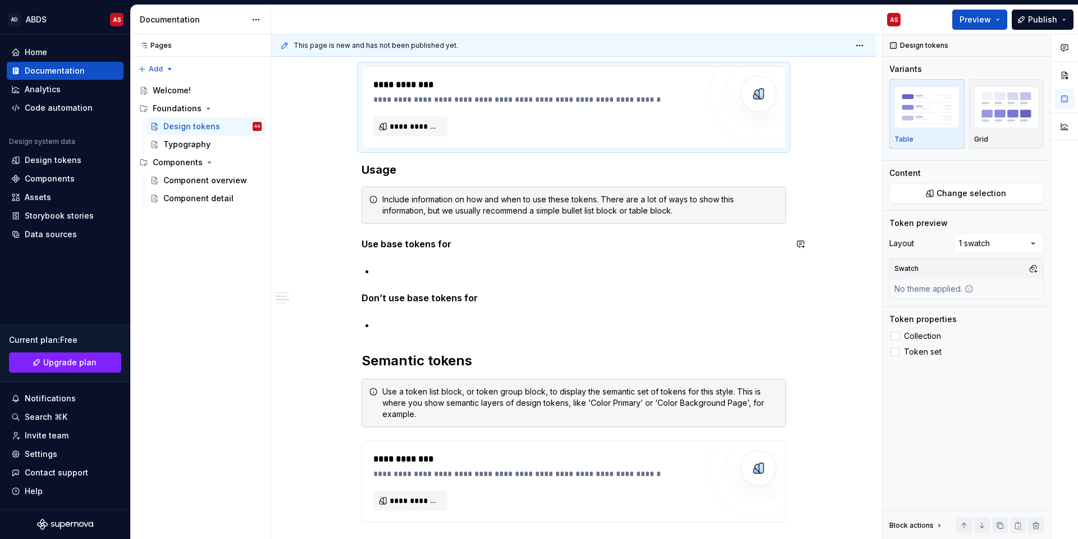
scroll to position [225, 0]
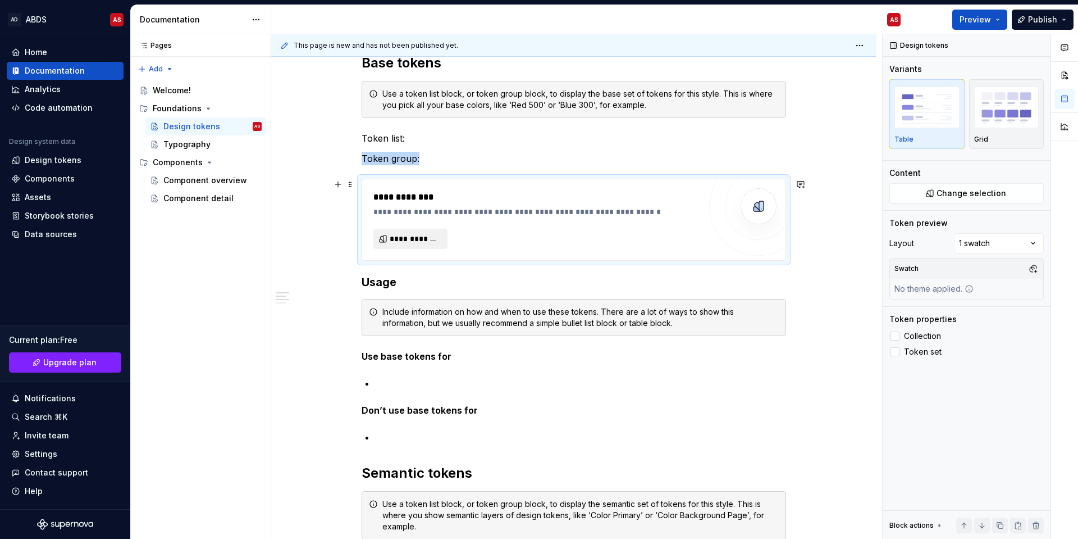
click at [409, 234] on span "**********" at bounding box center [415, 238] width 51 height 11
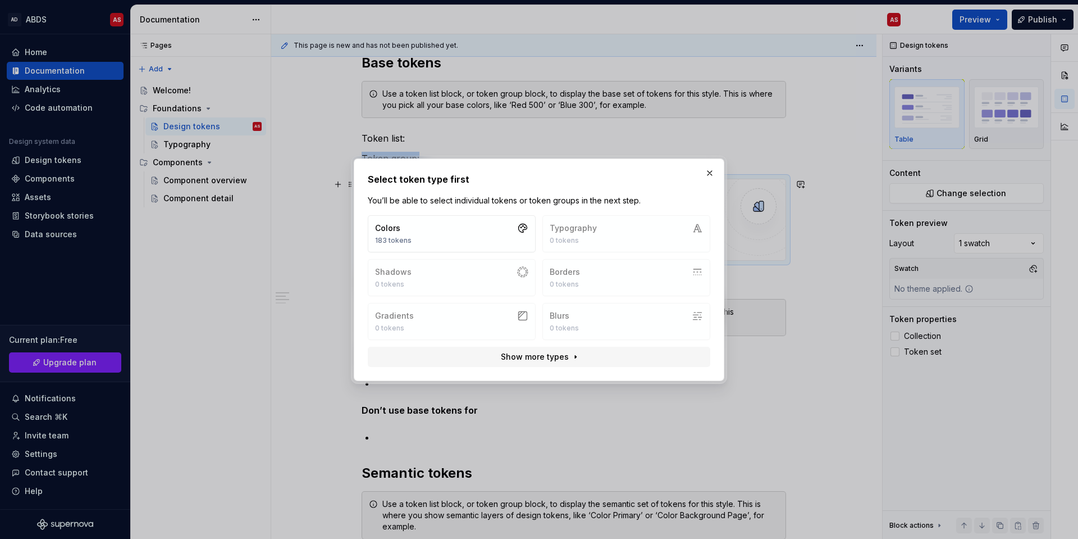
click at [409, 234] on div "Colors 183 tokens" at bounding box center [393, 233] width 37 height 22
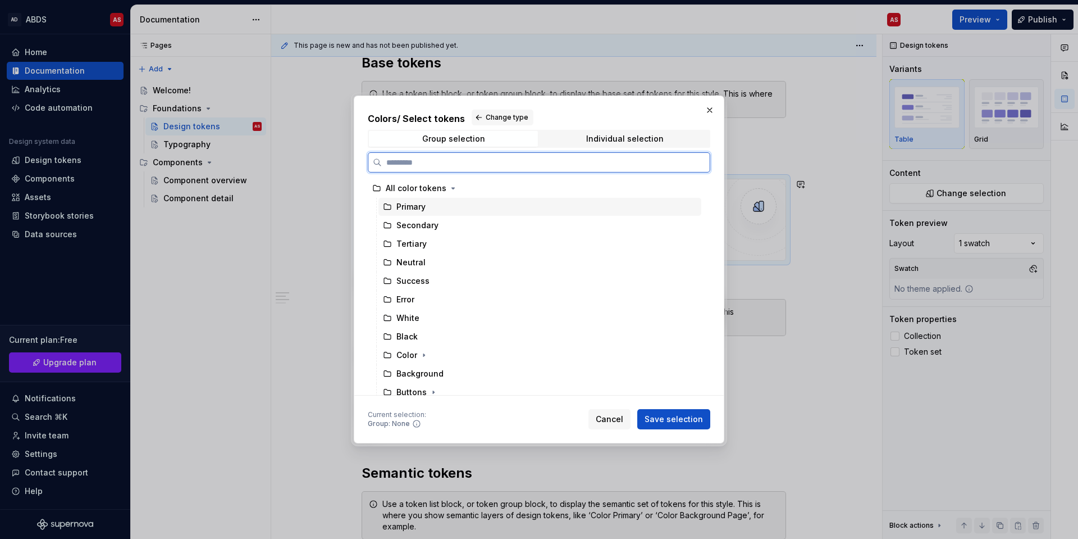
click at [413, 209] on div "Primary" at bounding box center [410, 206] width 29 height 11
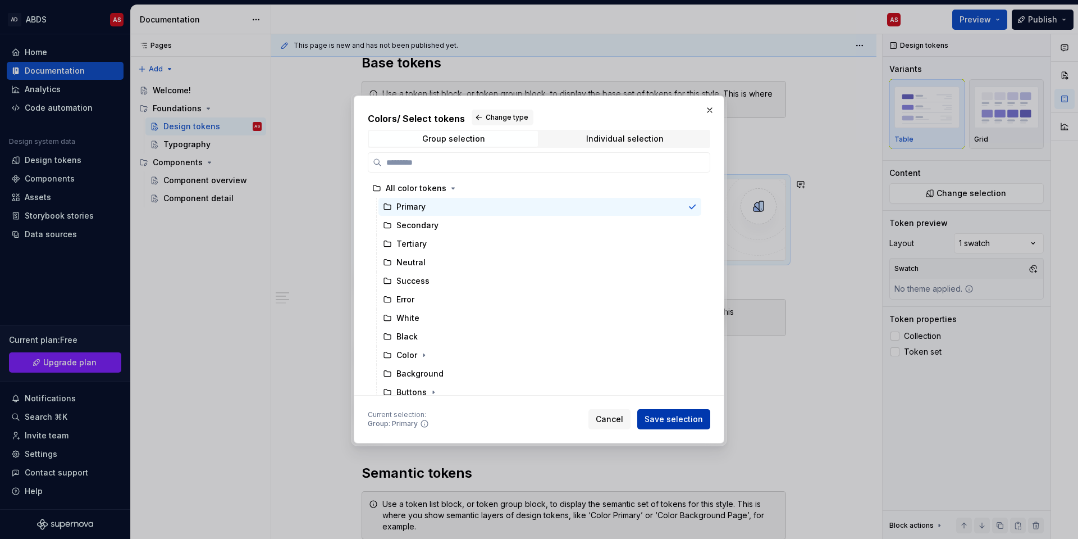
click at [668, 390] on span "Save selection" at bounding box center [674, 418] width 58 height 11
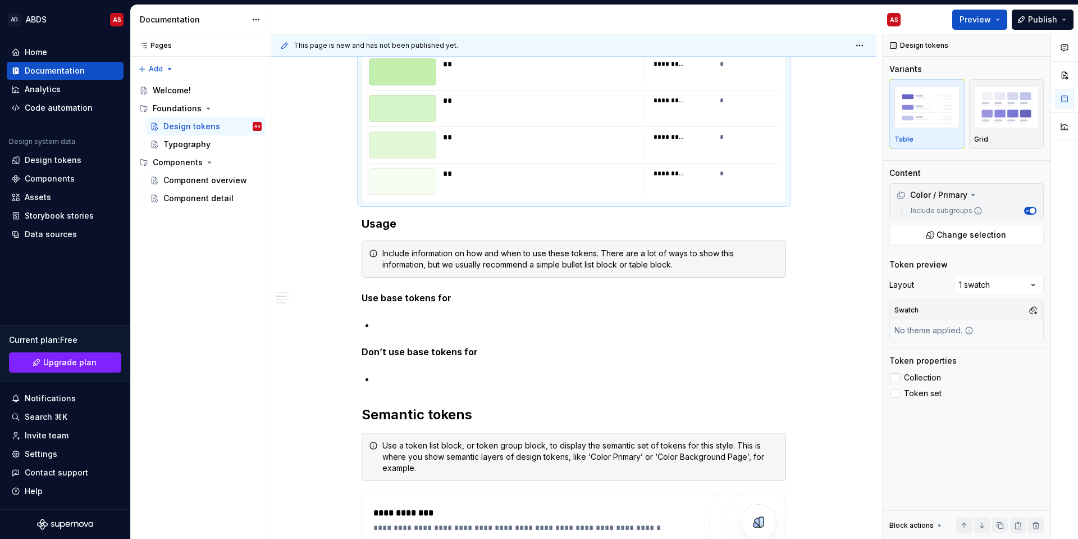
scroll to position [201, 0]
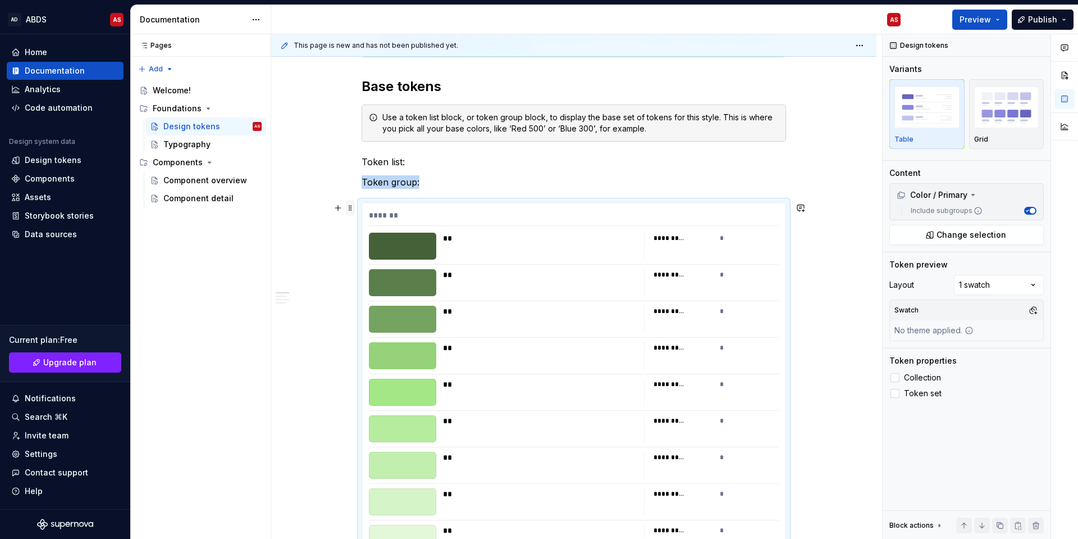
click at [349, 207] on span at bounding box center [350, 208] width 9 height 16
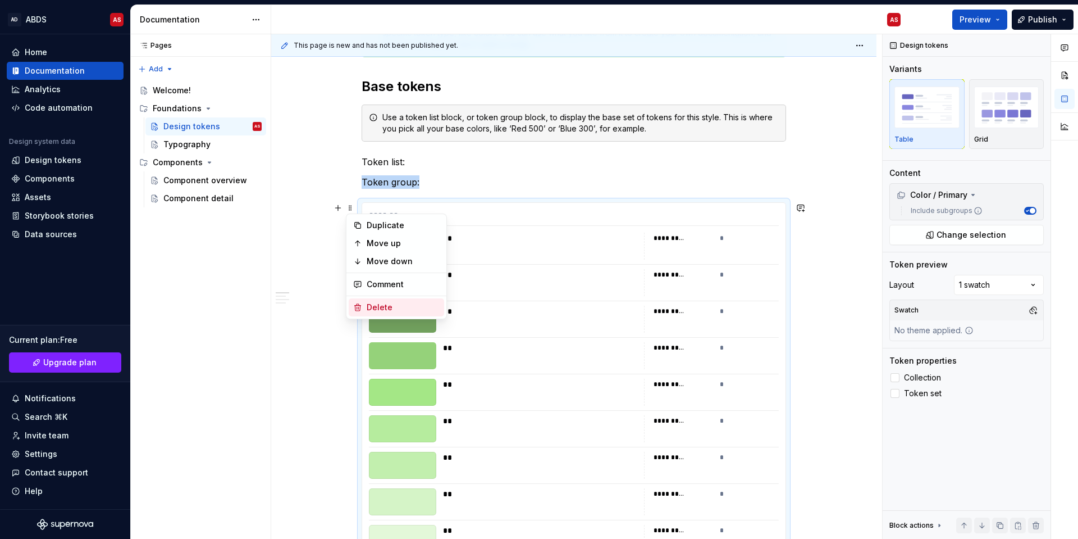
click at [375, 305] on div "Delete" at bounding box center [403, 307] width 73 height 11
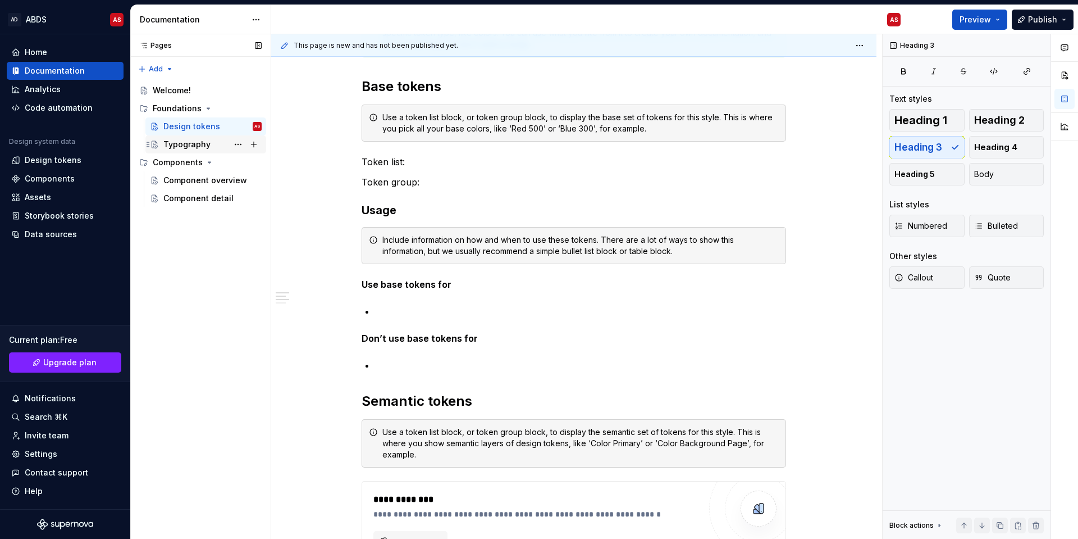
click at [162, 145] on div "Typography" at bounding box center [206, 144] width 112 height 16
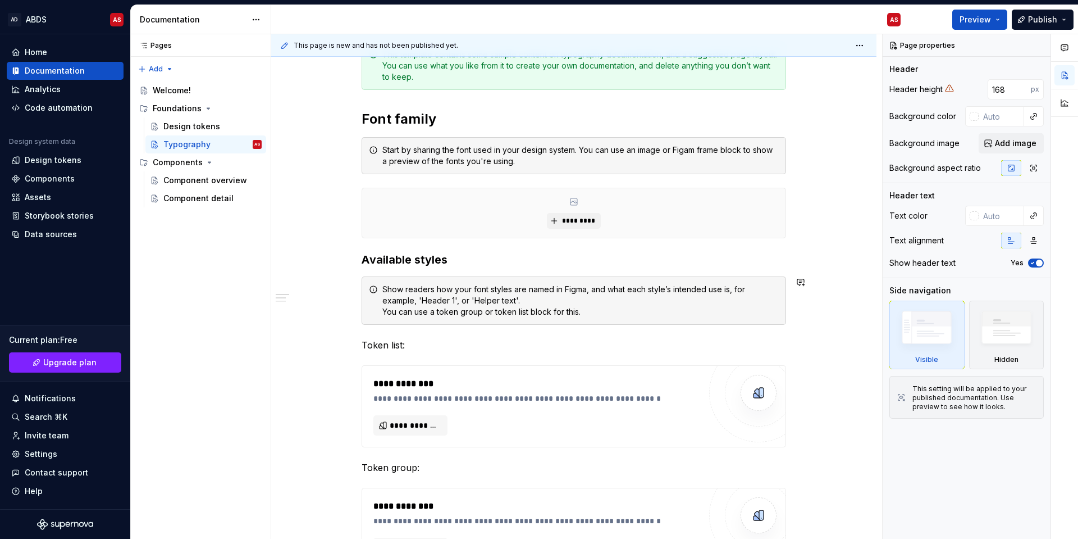
scroll to position [225, 0]
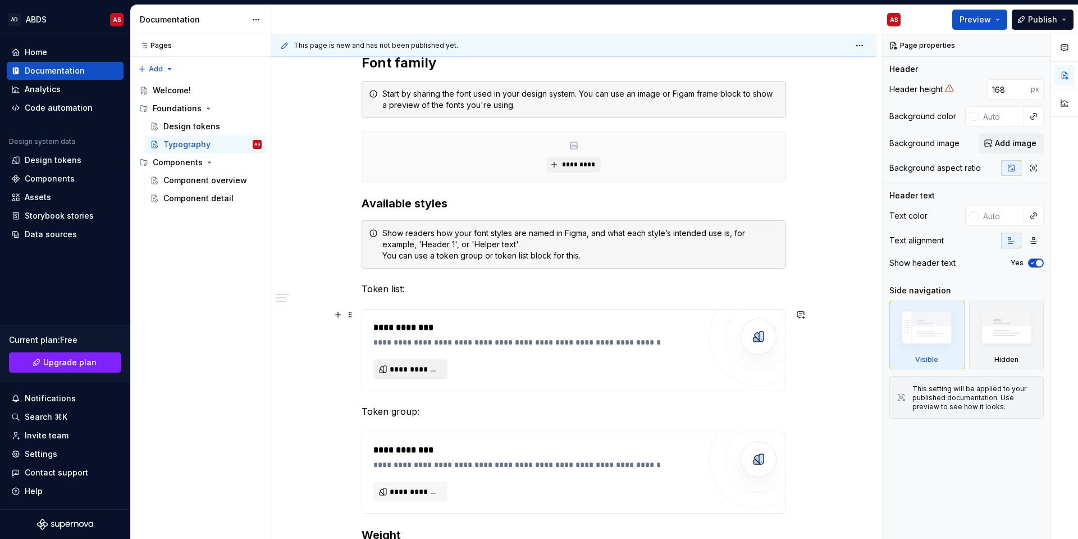
click at [414, 375] on button "**********" at bounding box center [410, 369] width 74 height 20
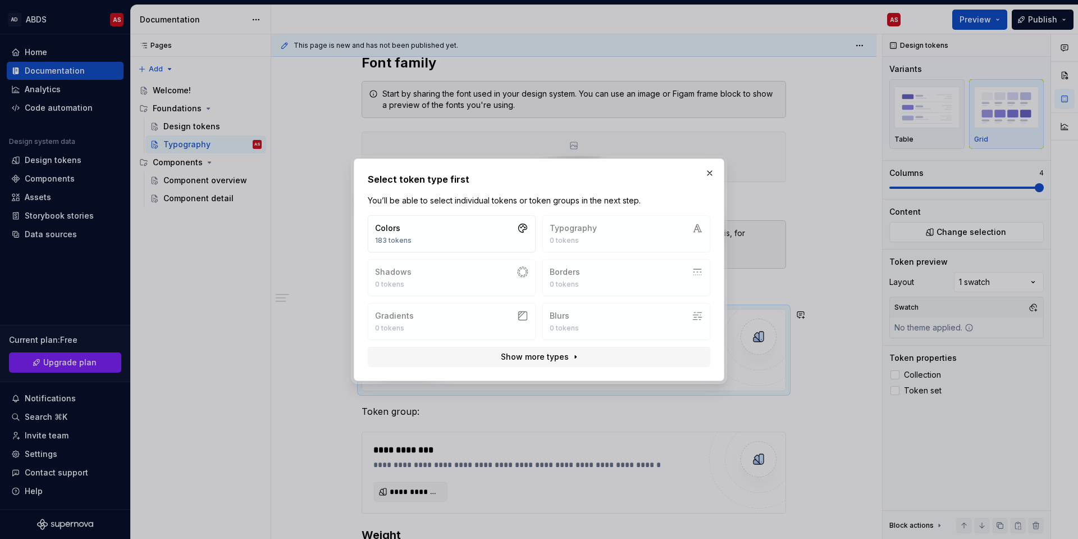
click at [589, 235] on div "Colors 183 tokens Typography 0 tokens Shadows 0 tokens Borders 0 tokens Gradien…" at bounding box center [539, 277] width 343 height 125
click at [402, 225] on div "Colors" at bounding box center [393, 227] width 37 height 11
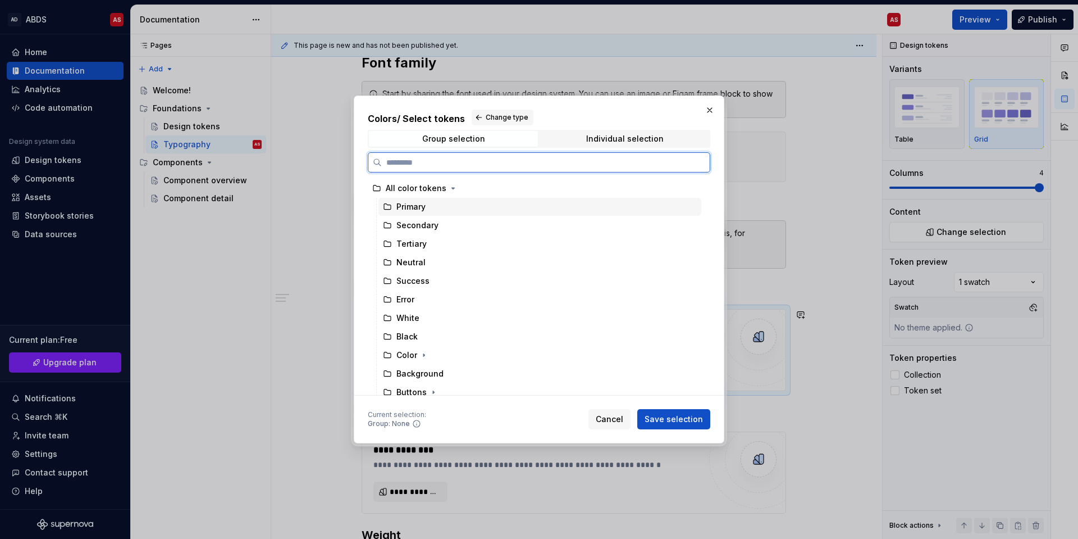
click at [403, 208] on div "Primary" at bounding box center [410, 206] width 29 height 11
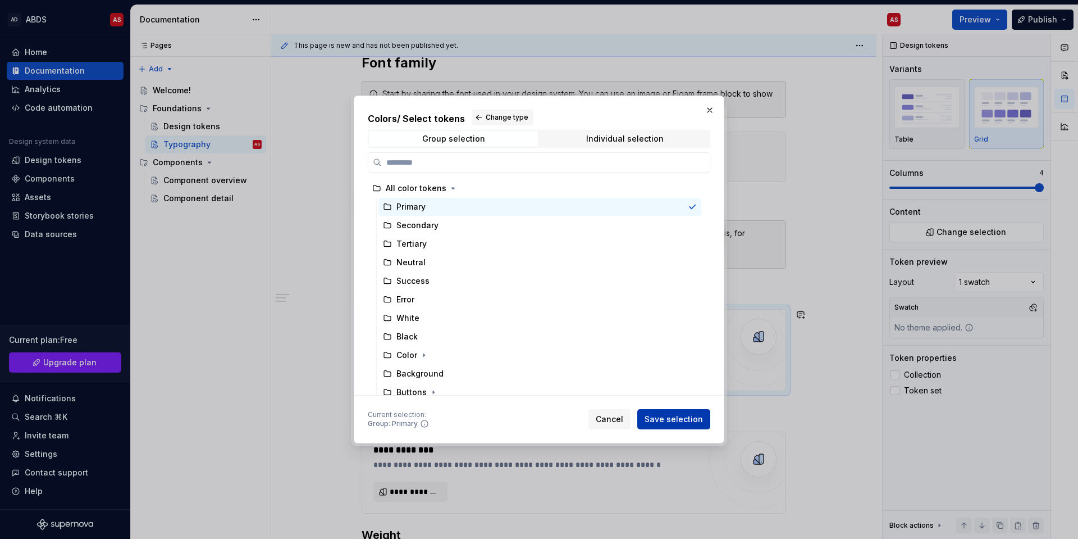
click at [677, 390] on span "Save selection" at bounding box center [674, 418] width 58 height 11
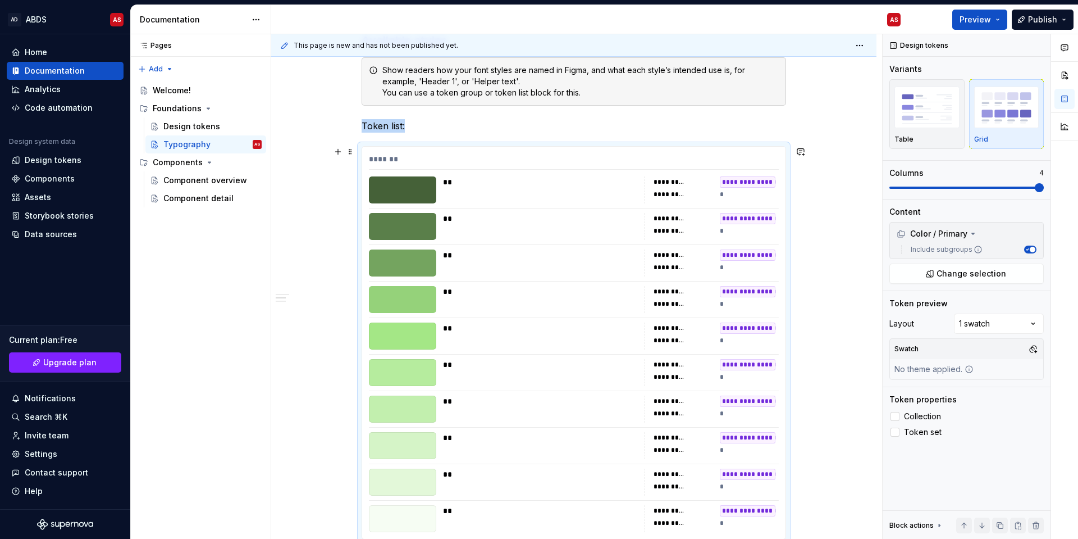
scroll to position [331, 0]
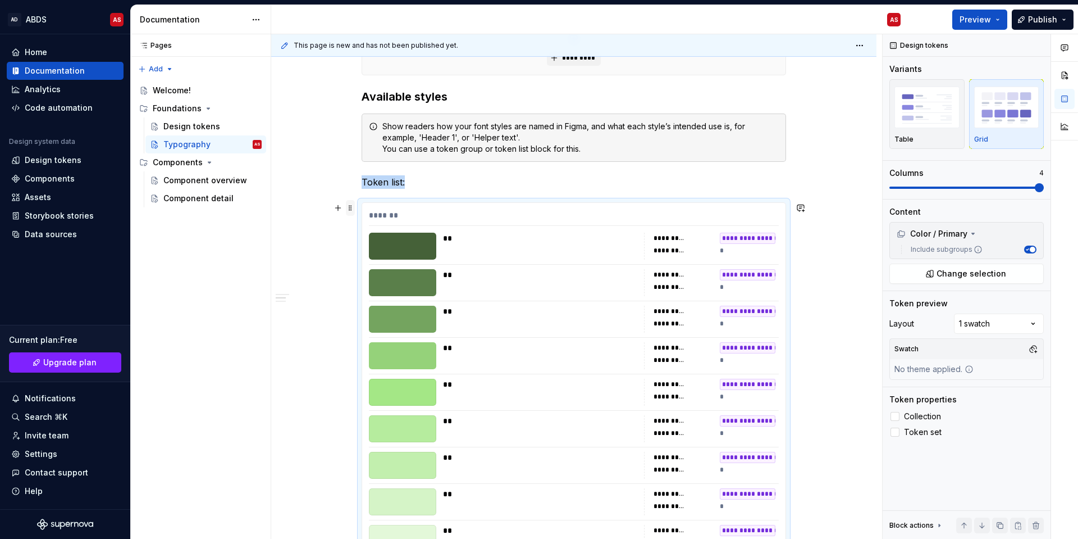
click at [350, 211] on span at bounding box center [350, 208] width 9 height 16
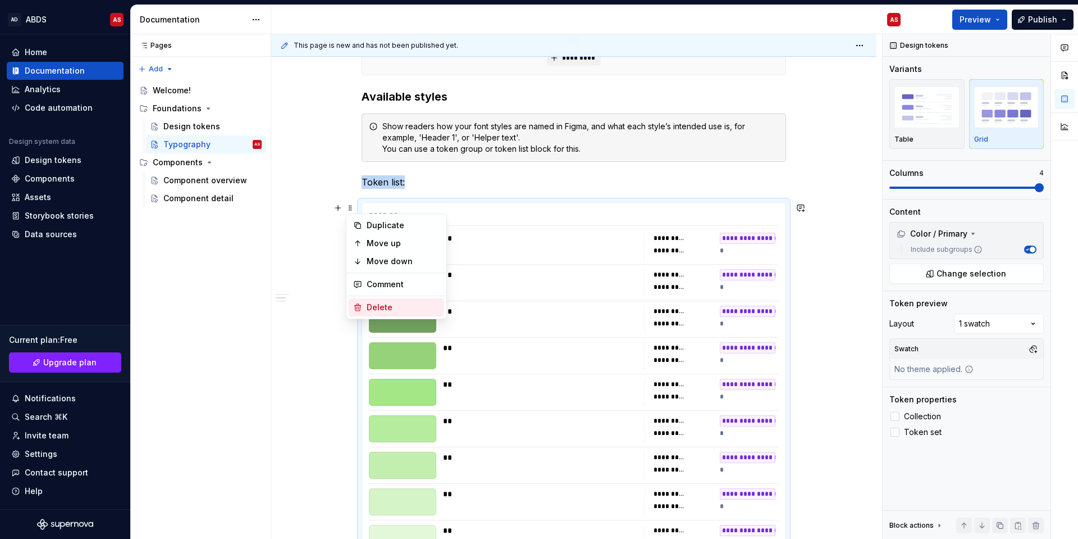
click at [368, 305] on div "Delete" at bounding box center [403, 307] width 73 height 11
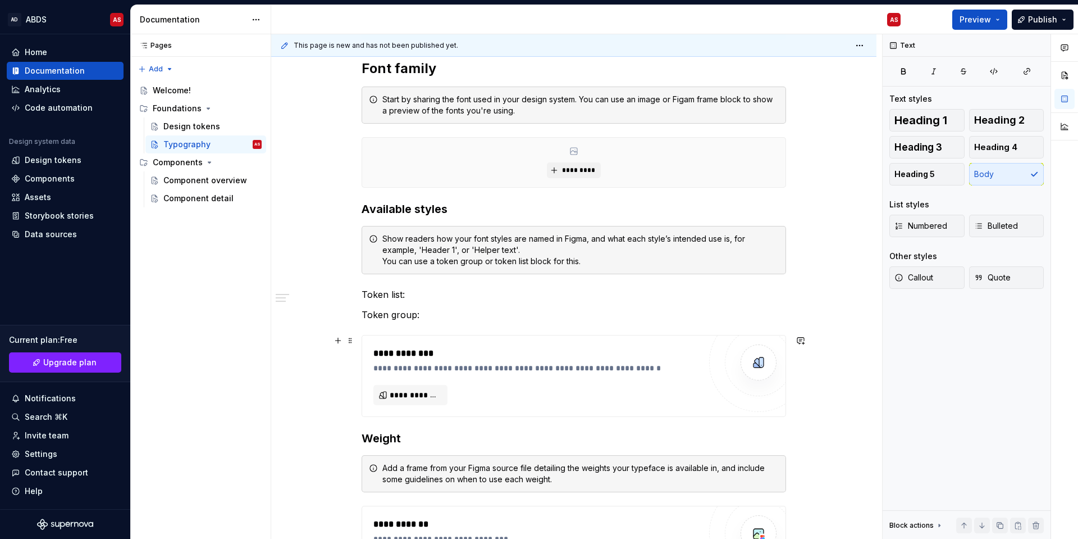
scroll to position [107, 0]
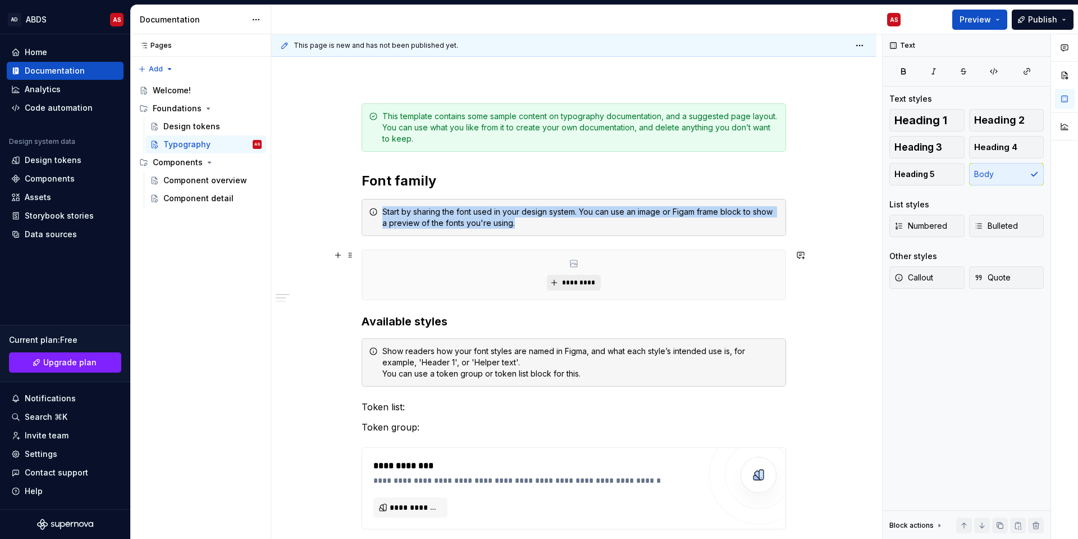
click at [572, 282] on span "*********" at bounding box center [578, 282] width 34 height 9
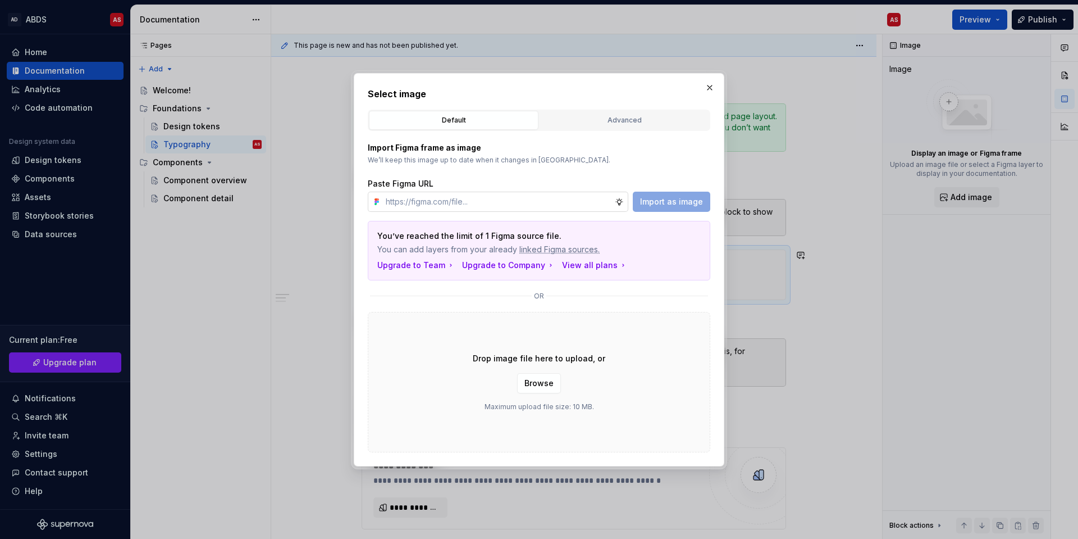
click at [482, 198] on input "text" at bounding box center [498, 201] width 234 height 20
click at [422, 371] on div "Drop image file here to upload, or Browse Maximum upload file size: 10 MB." at bounding box center [539, 382] width 343 height 140
click at [710, 89] on button "button" at bounding box center [710, 88] width 16 height 16
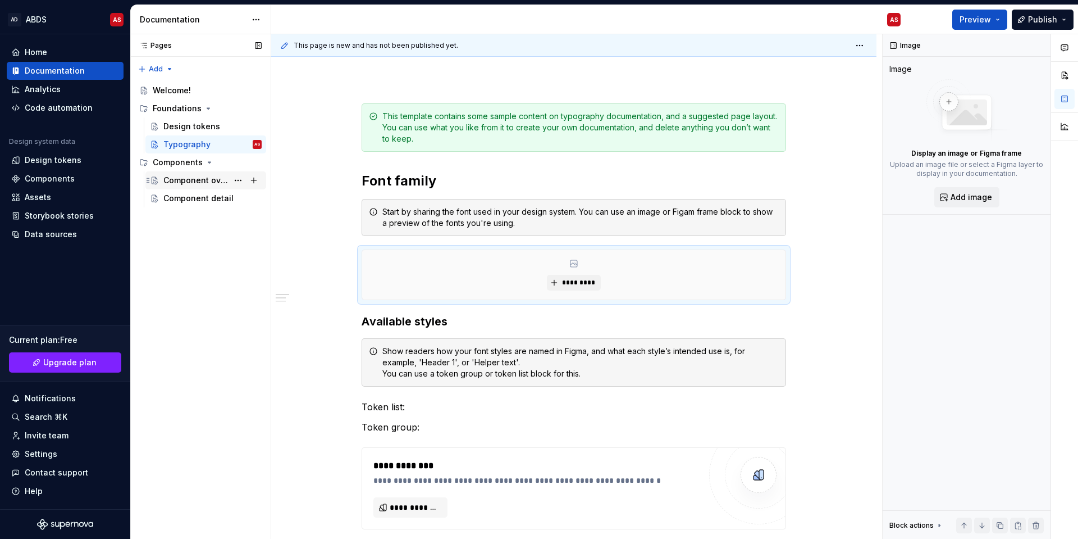
click at [179, 180] on div "Component overview" at bounding box center [195, 180] width 65 height 11
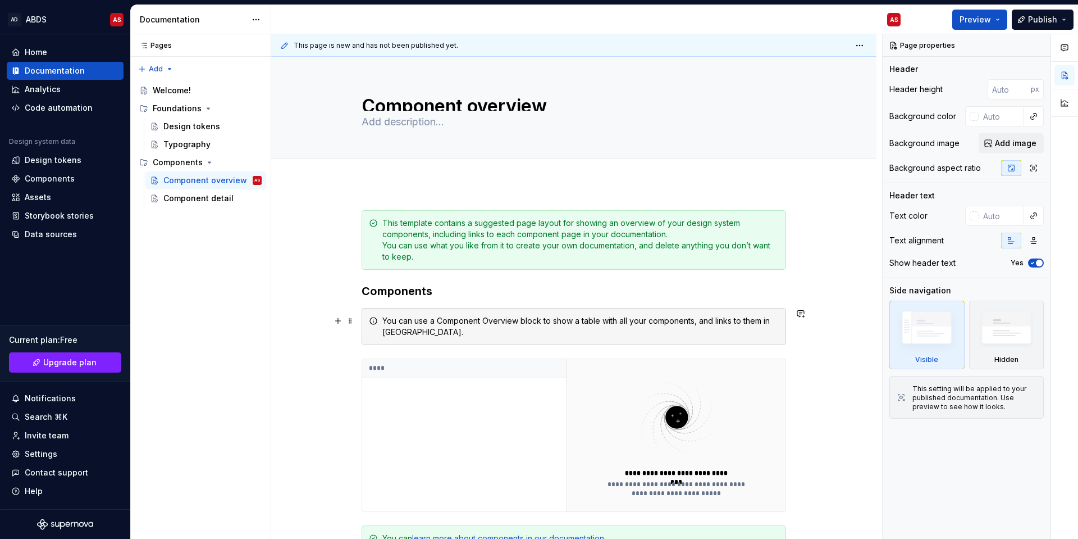
scroll to position [112, 0]
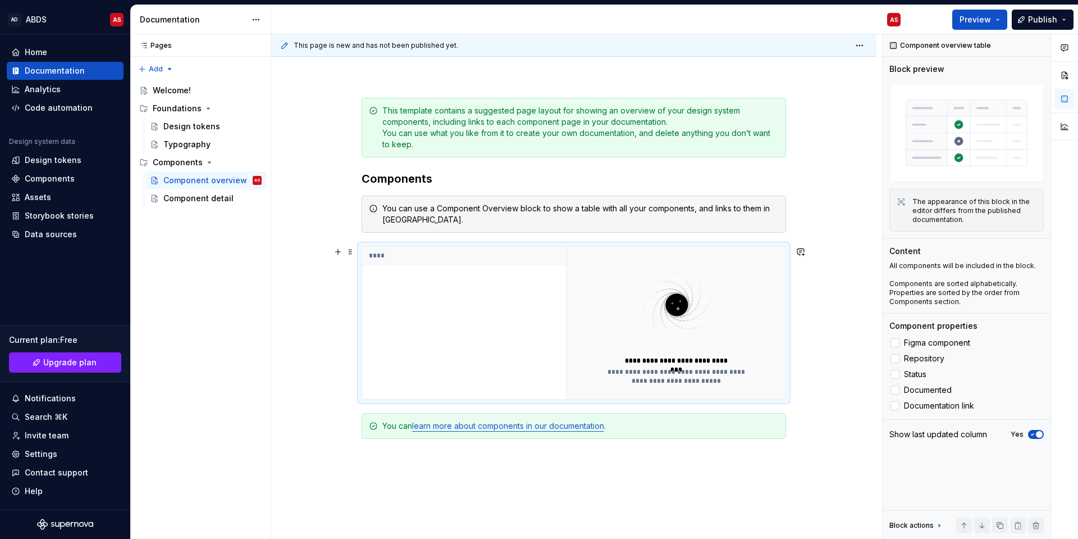
click at [474, 324] on div "****" at bounding box center [464, 323] width 204 height 152
click at [429, 322] on div "****" at bounding box center [464, 323] width 204 height 152
click at [677, 291] on img at bounding box center [677, 304] width 146 height 89
click at [667, 311] on img at bounding box center [677, 304] width 146 height 89
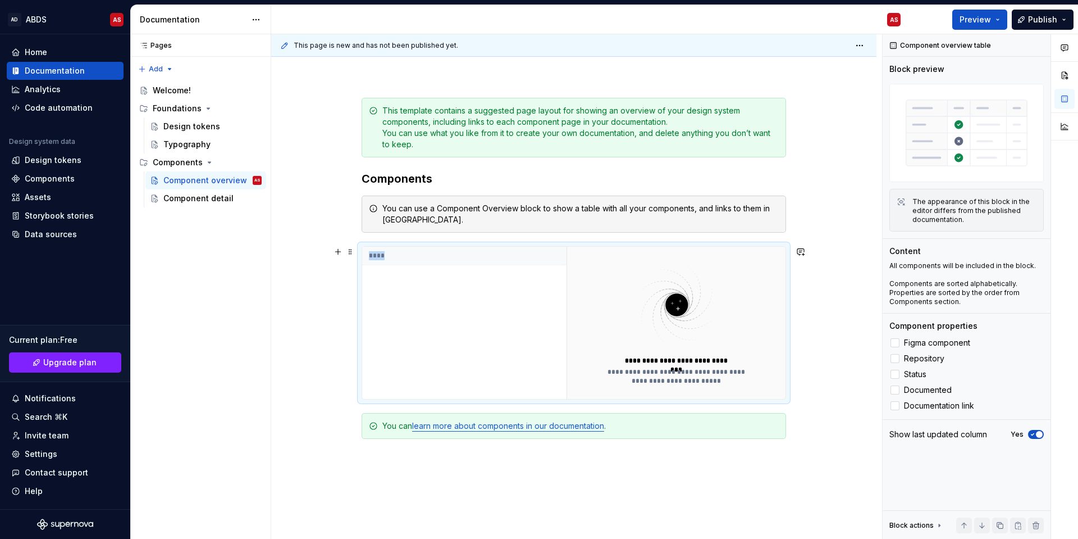
scroll to position [0, 0]
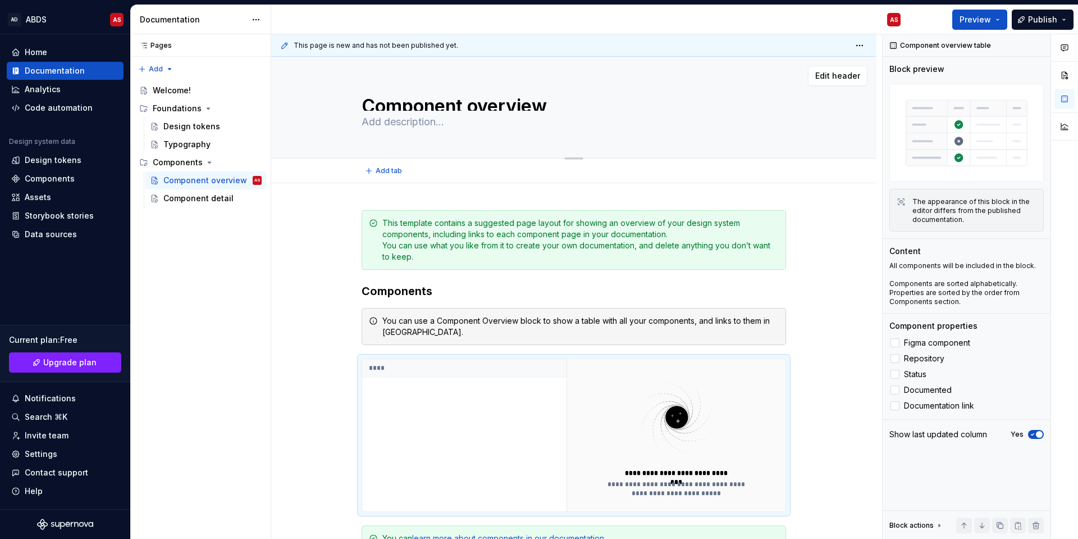
click at [405, 122] on textarea at bounding box center [571, 122] width 425 height 18
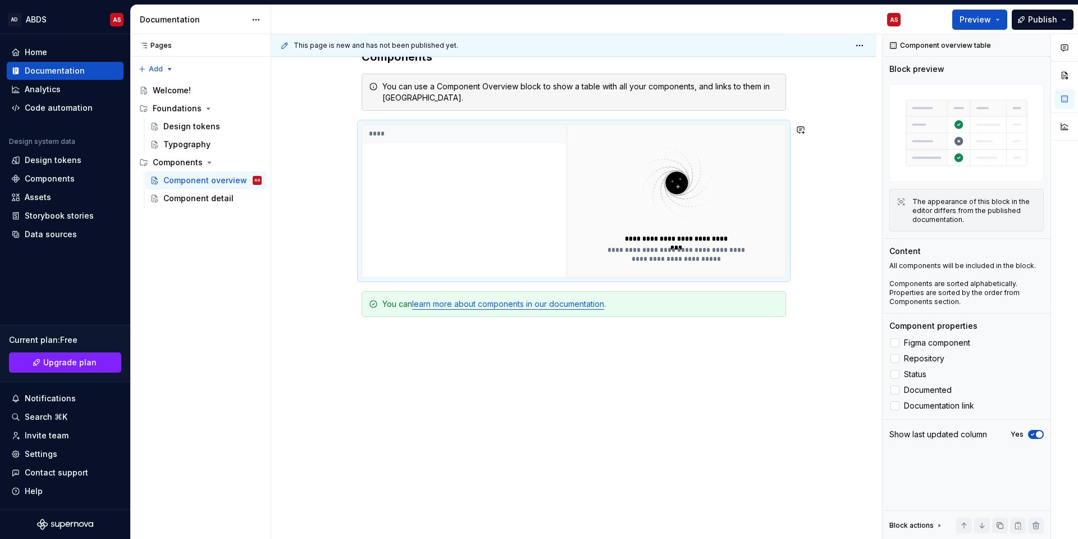
scroll to position [66, 0]
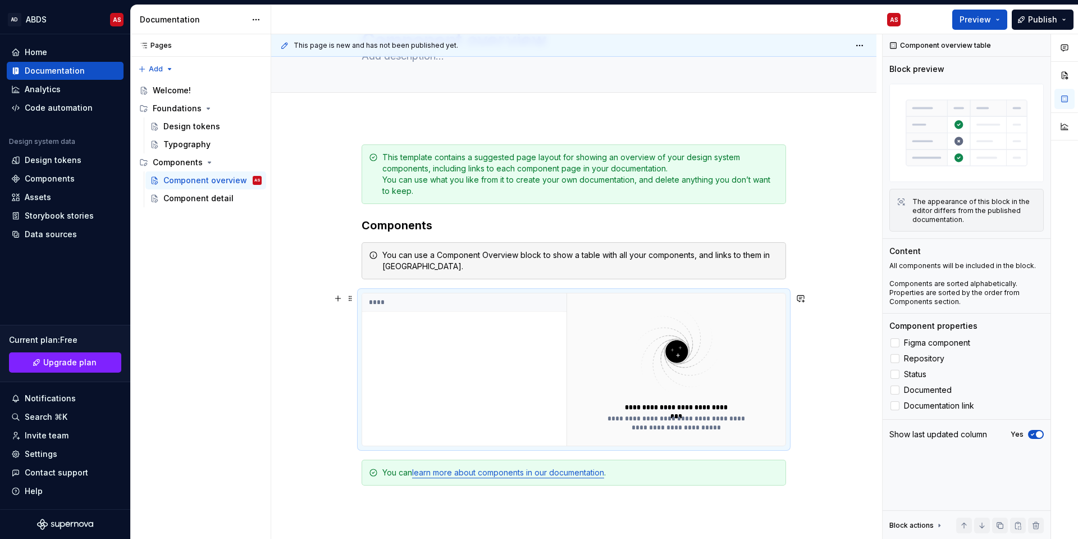
click at [454, 359] on div "****" at bounding box center [464, 369] width 204 height 152
click at [340, 298] on button "button" at bounding box center [338, 298] width 16 height 16
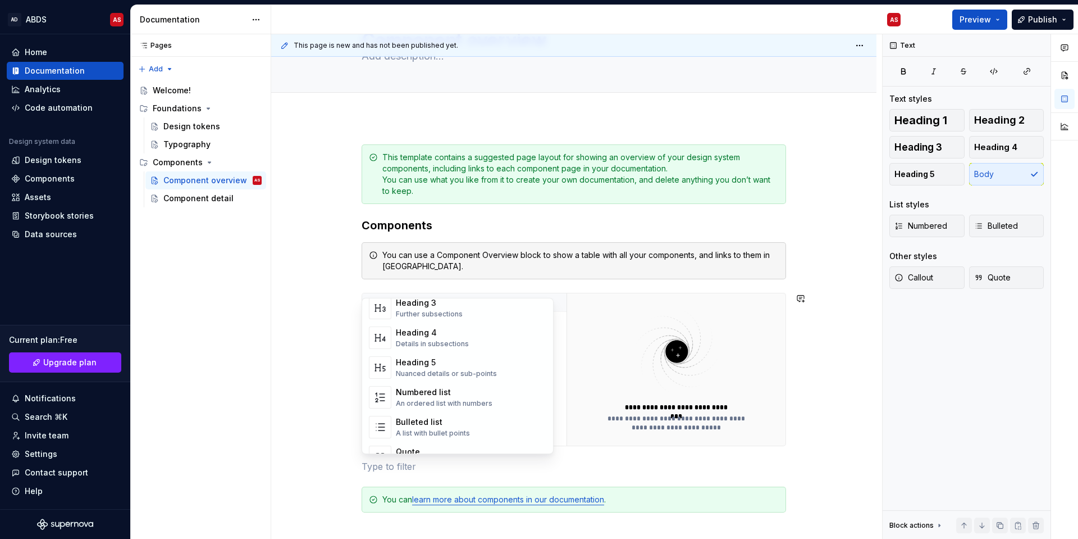
scroll to position [0, 0]
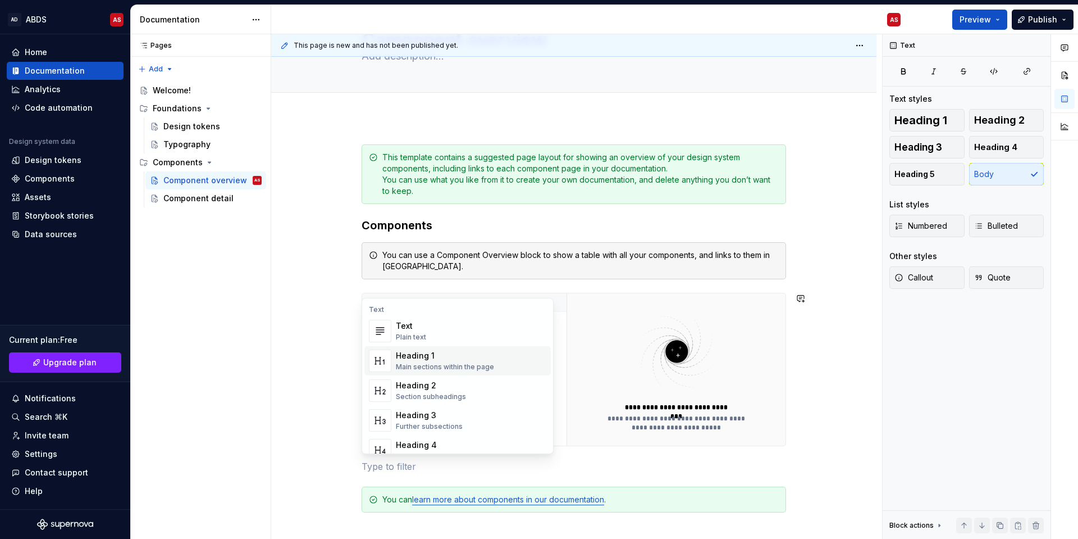
click at [427, 357] on div "Heading 1" at bounding box center [445, 355] width 98 height 11
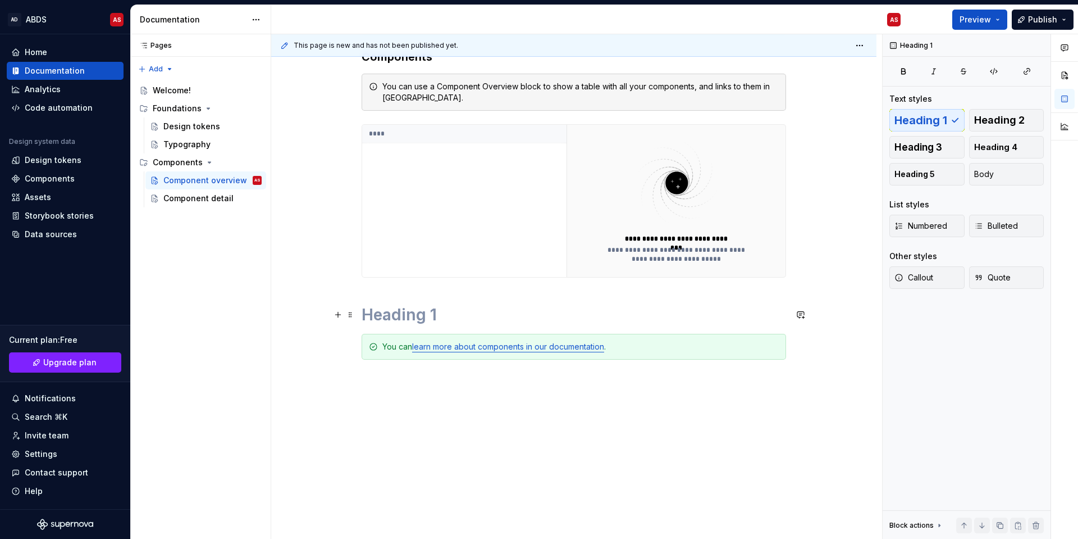
scroll to position [66, 0]
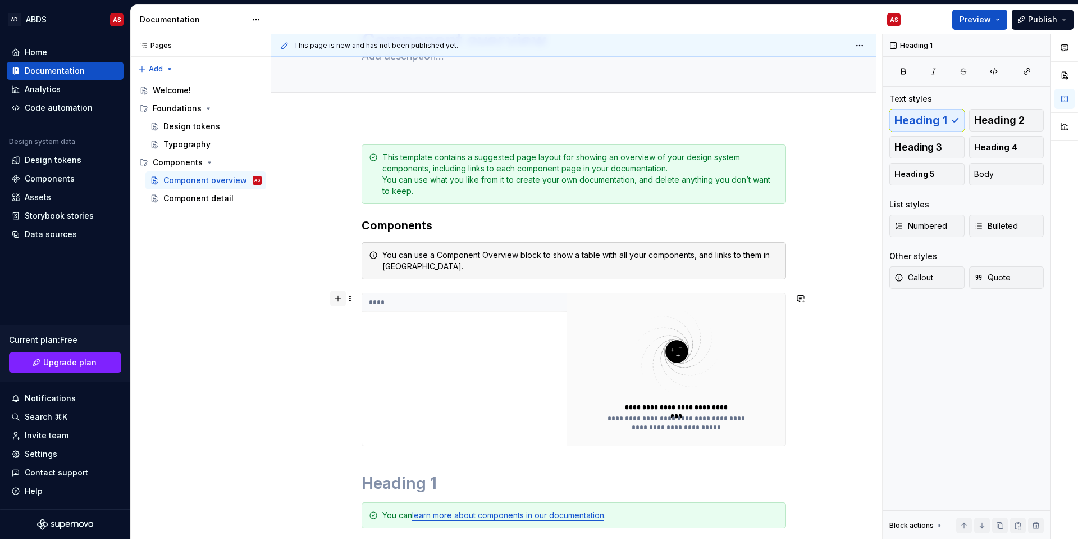
click at [339, 302] on button "button" at bounding box center [338, 298] width 16 height 16
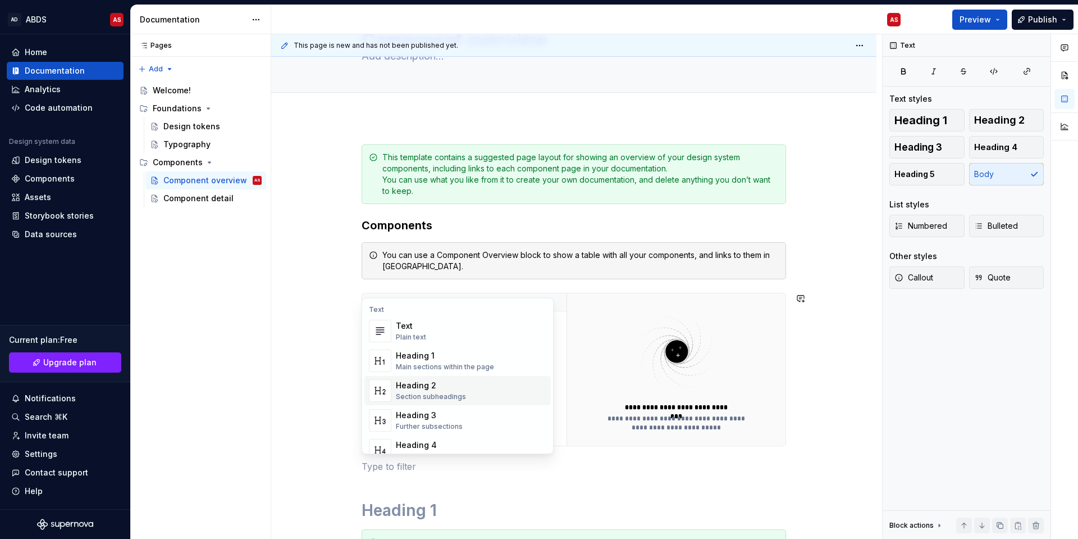
scroll to position [225, 0]
click at [426, 348] on div "Display a quotation" at bounding box center [427, 350] width 63 height 9
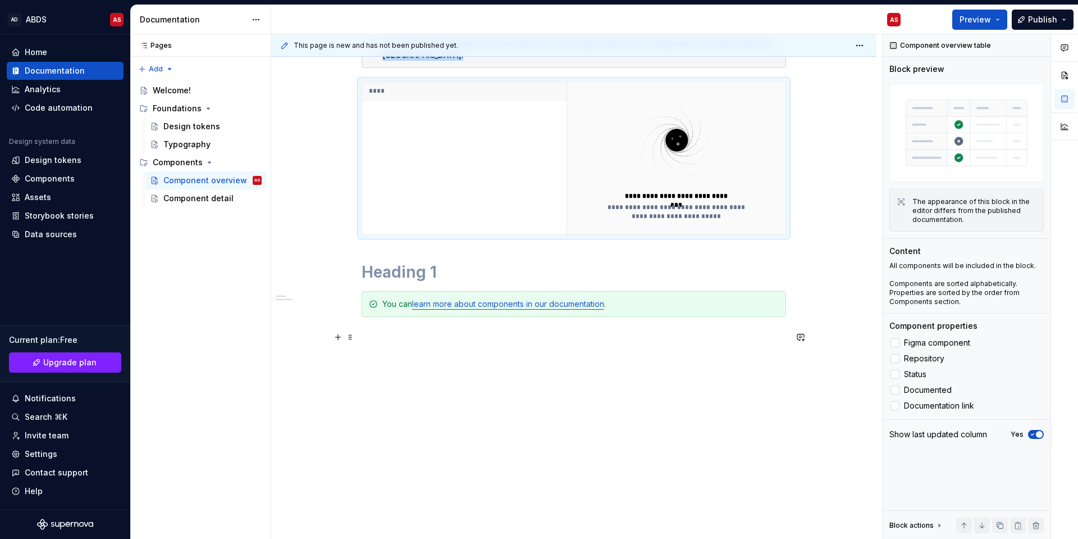
scroll to position [221, 0]
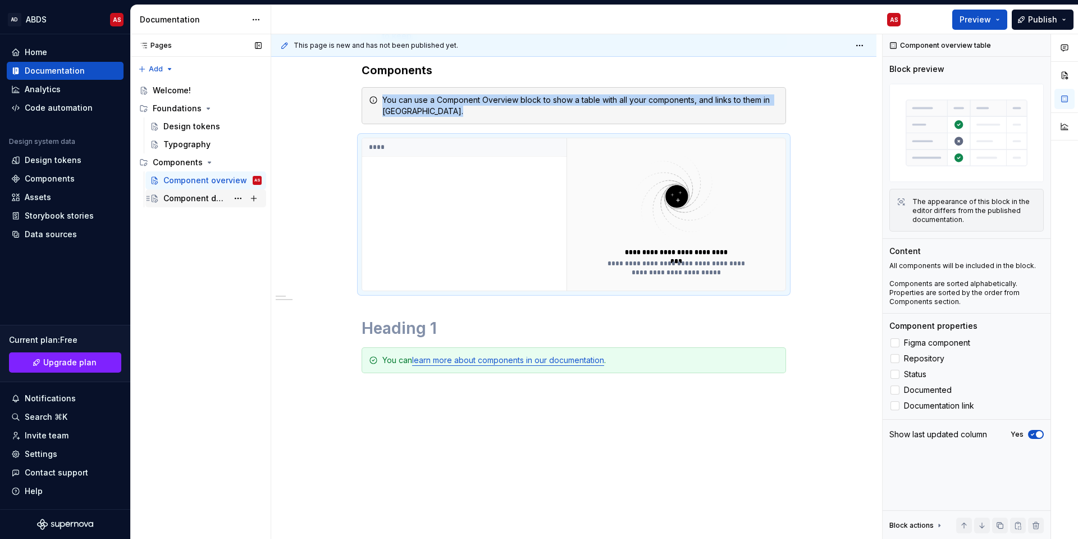
click at [209, 192] on div "Component detail" at bounding box center [212, 198] width 98 height 16
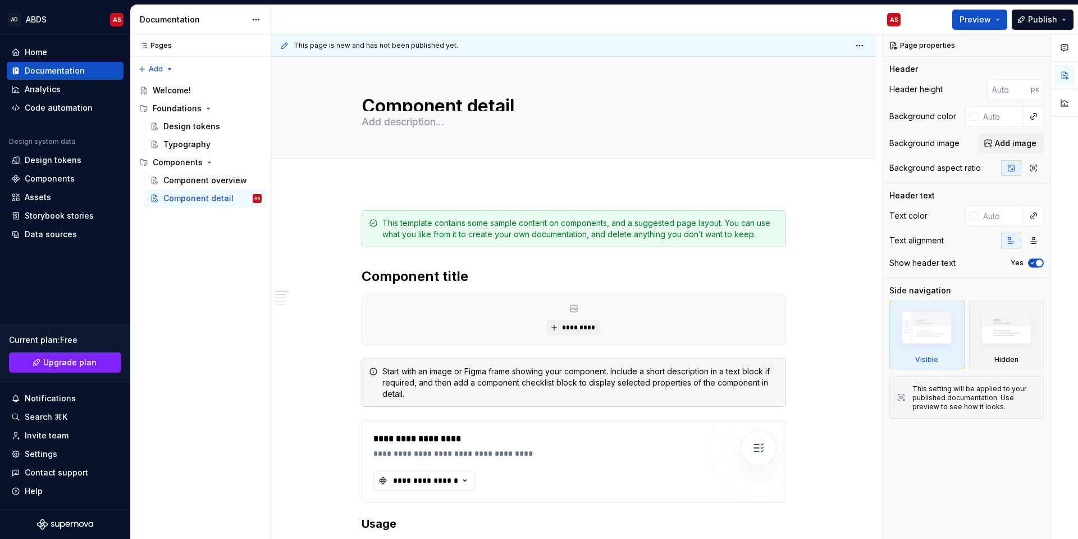
scroll to position [56, 0]
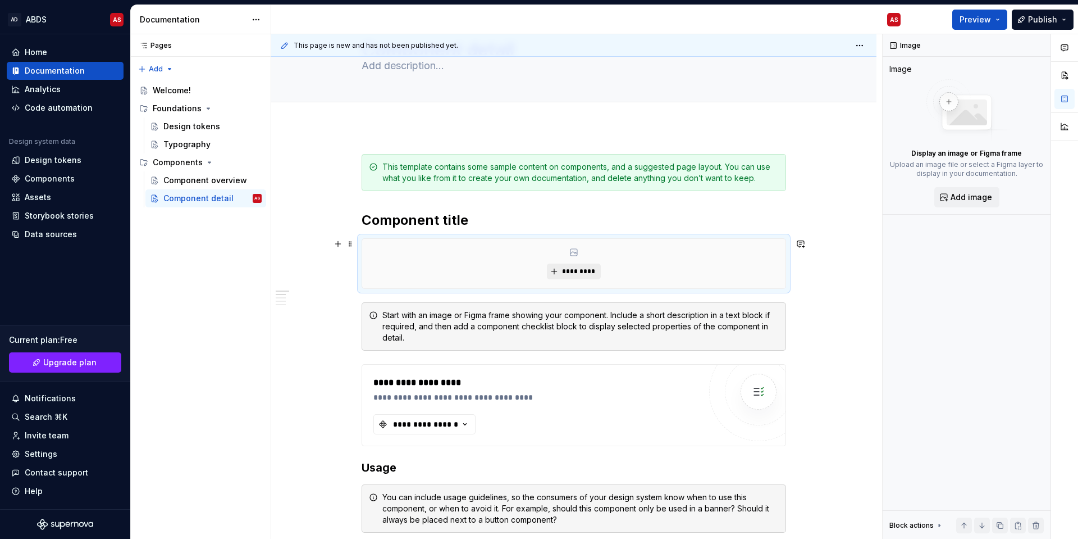
click at [575, 271] on span "*********" at bounding box center [578, 271] width 34 height 9
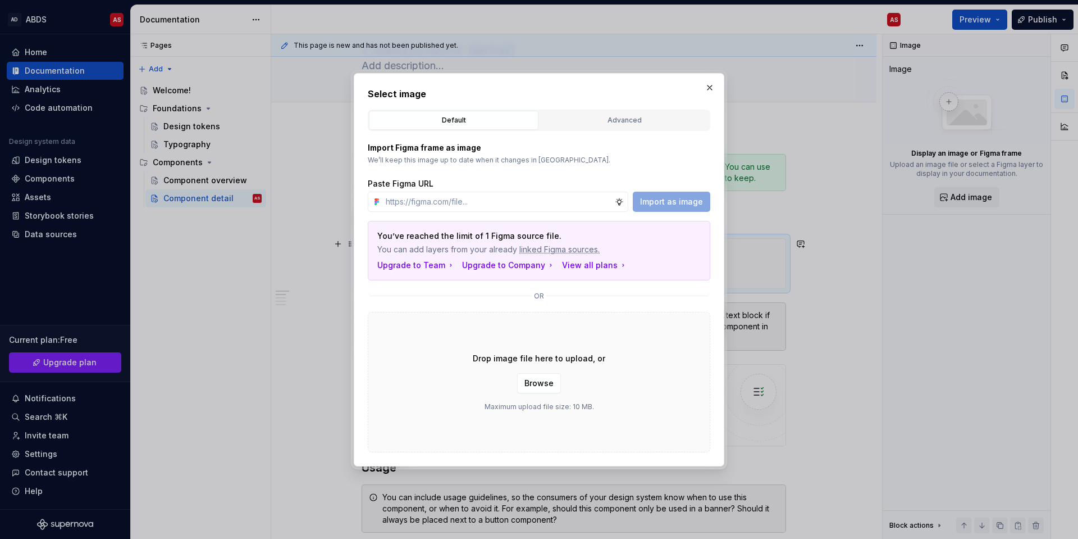
type textarea "*"
drag, startPoint x: 553, startPoint y: 236, endPoint x: 364, endPoint y: 236, distance: 188.1
click at [364, 236] on div "Select image Default Advanced Import Figma frame as image We’ll keep this image…" at bounding box center [539, 269] width 371 height 393
click at [428, 201] on input "text" at bounding box center [498, 201] width 234 height 20
click at [412, 210] on input "text" at bounding box center [498, 201] width 234 height 20
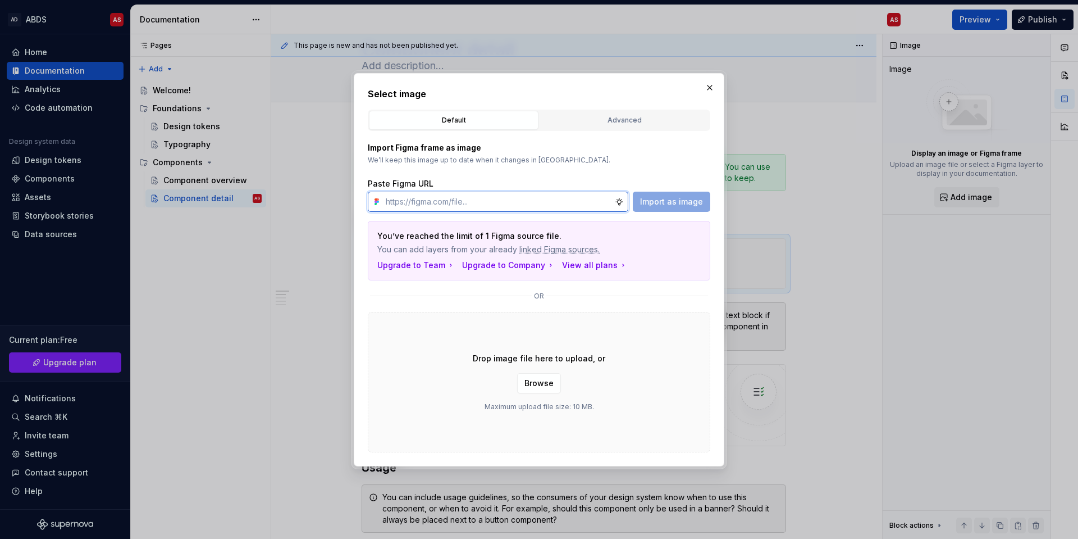
paste input "[URL][DOMAIN_NAME]"
type input "[URL][DOMAIN_NAME]"
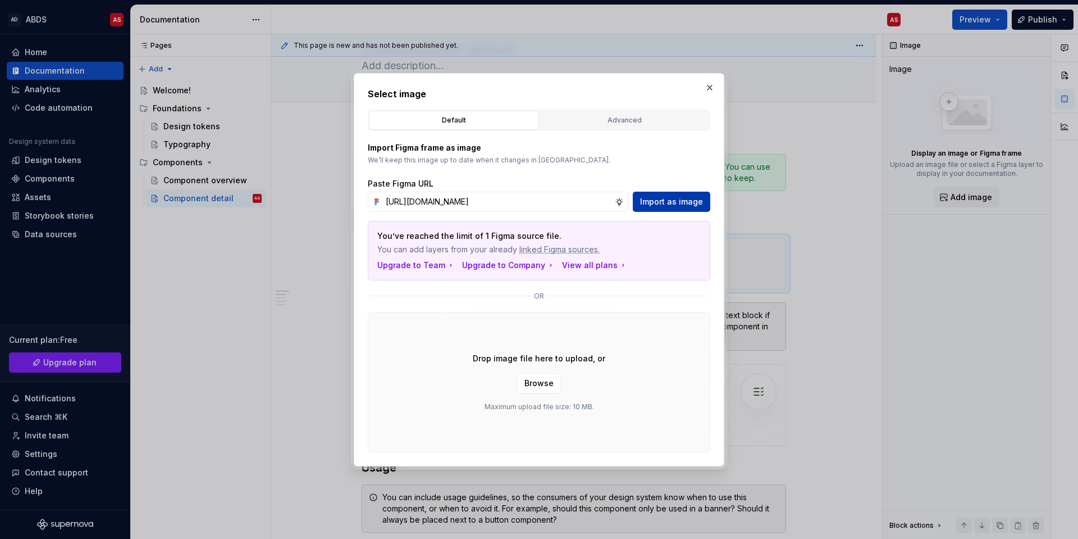
click at [672, 199] on span "Import as image" at bounding box center [671, 201] width 63 height 11
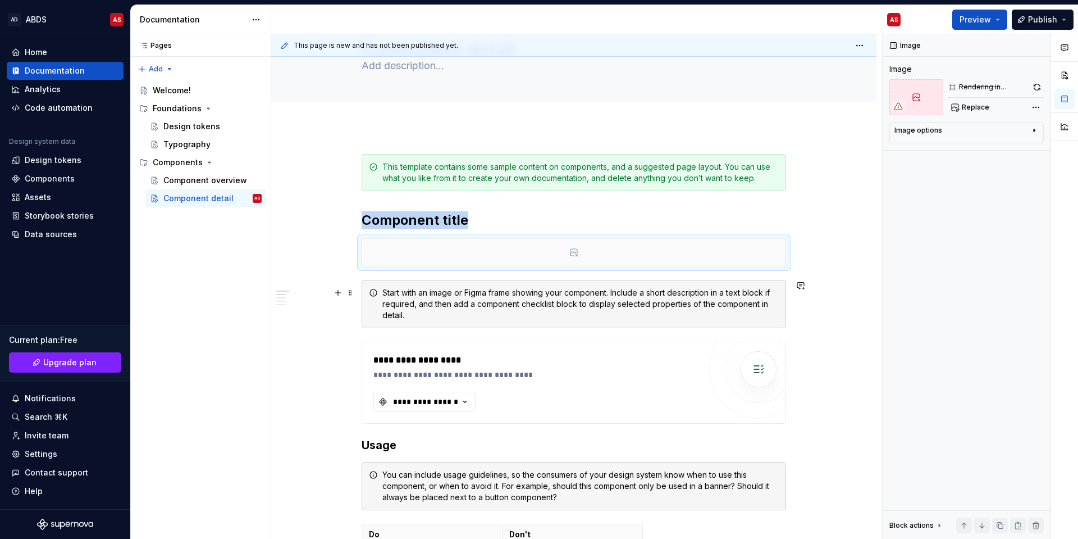
scroll to position [112, 0]
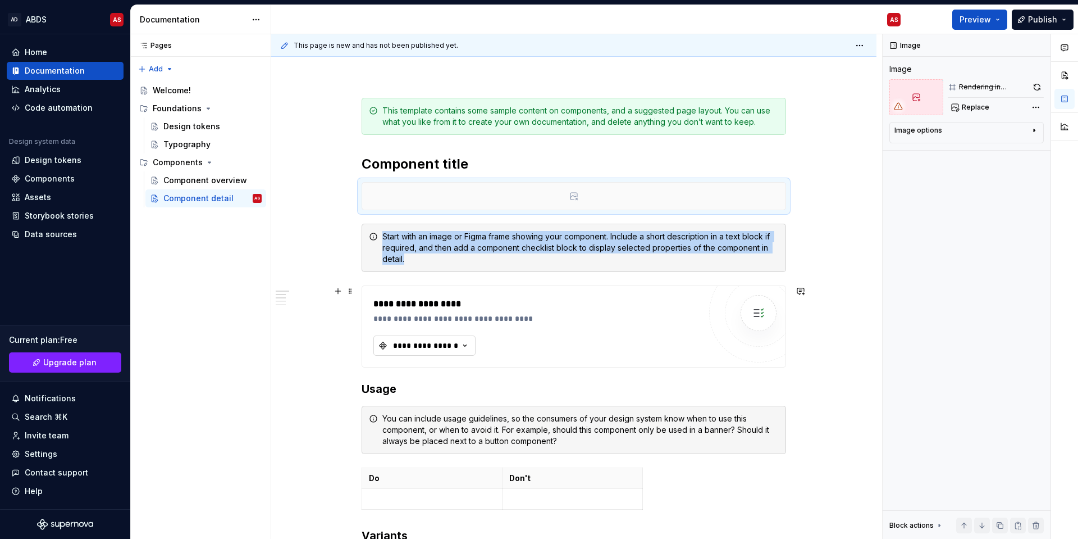
click at [441, 346] on div "**********" at bounding box center [425, 345] width 67 height 11
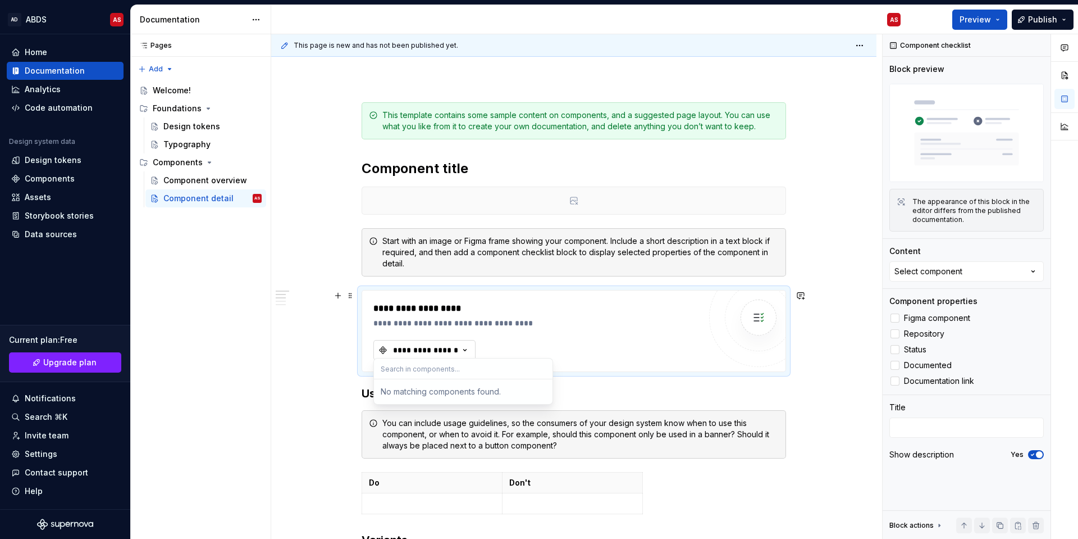
scroll to position [117, 0]
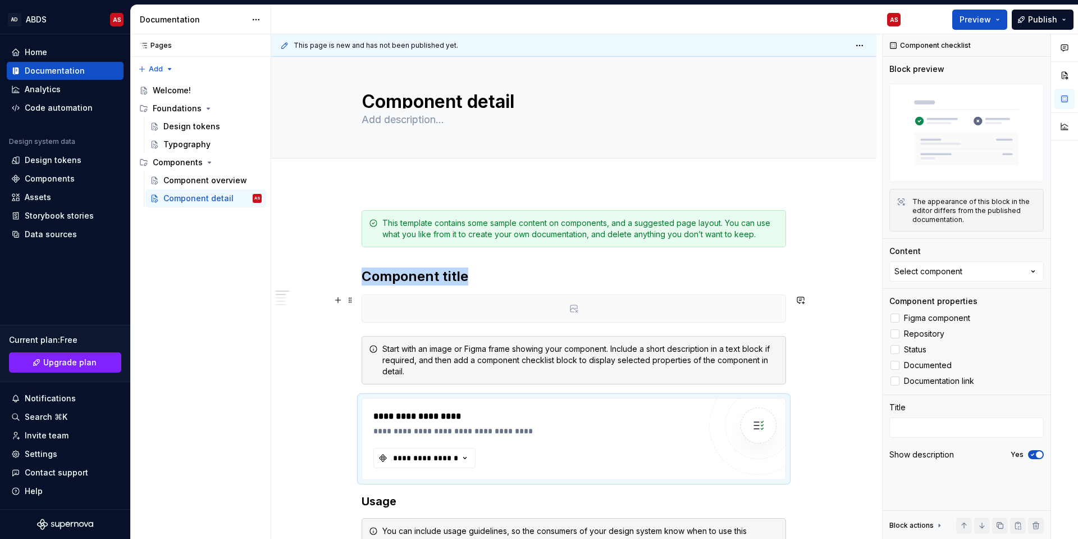
click at [568, 305] on div at bounding box center [573, 308] width 423 height 27
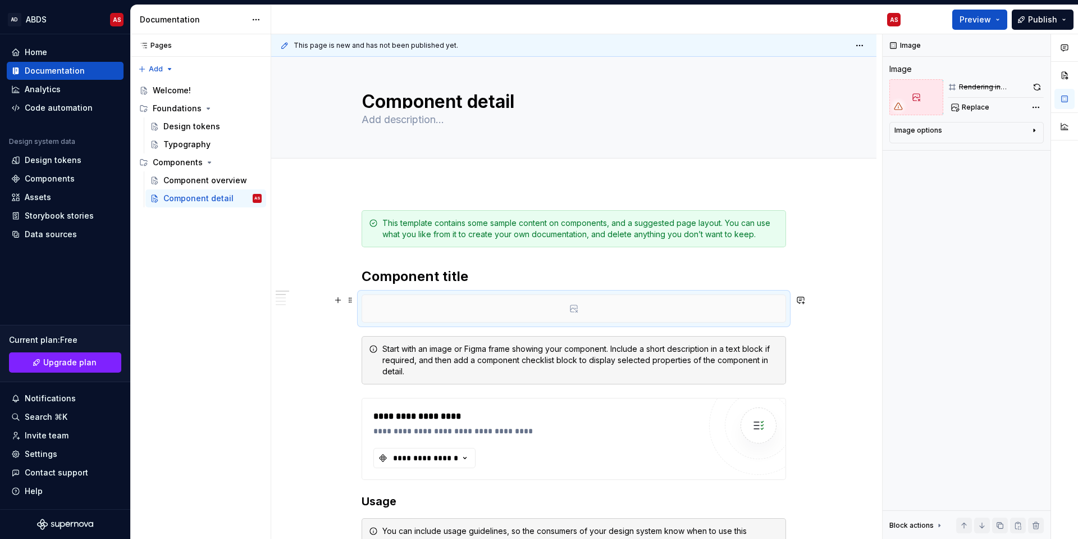
click at [573, 306] on icon at bounding box center [573, 308] width 9 height 9
click at [353, 300] on span at bounding box center [350, 300] width 9 height 16
click at [378, 390] on div "Delete" at bounding box center [403, 399] width 73 height 11
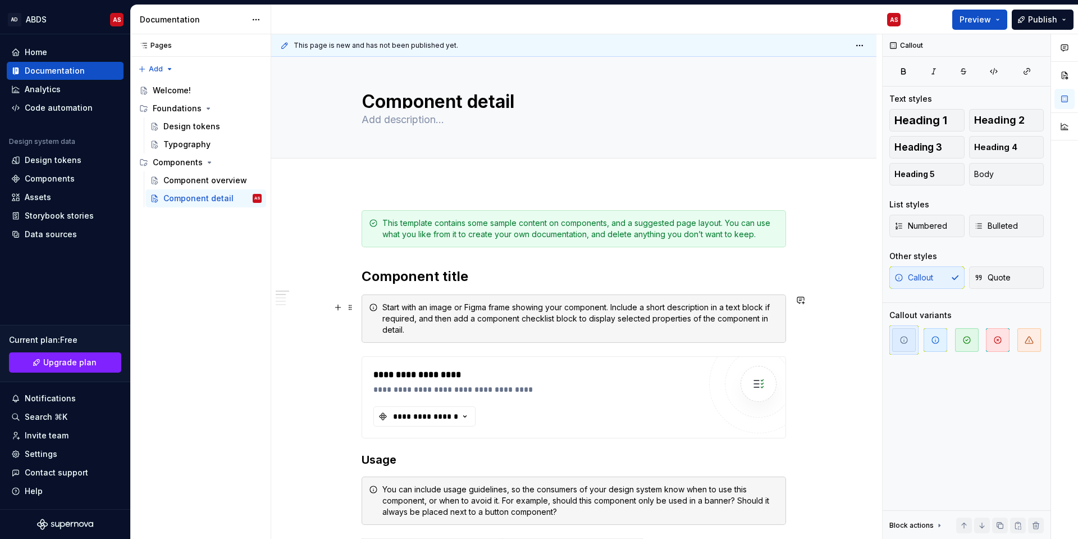
click at [439, 304] on div "Start with an image or Figma frame showing your component. Include a short desc…" at bounding box center [580, 319] width 396 height 34
click at [410, 280] on h2 "Component title" at bounding box center [574, 276] width 425 height 18
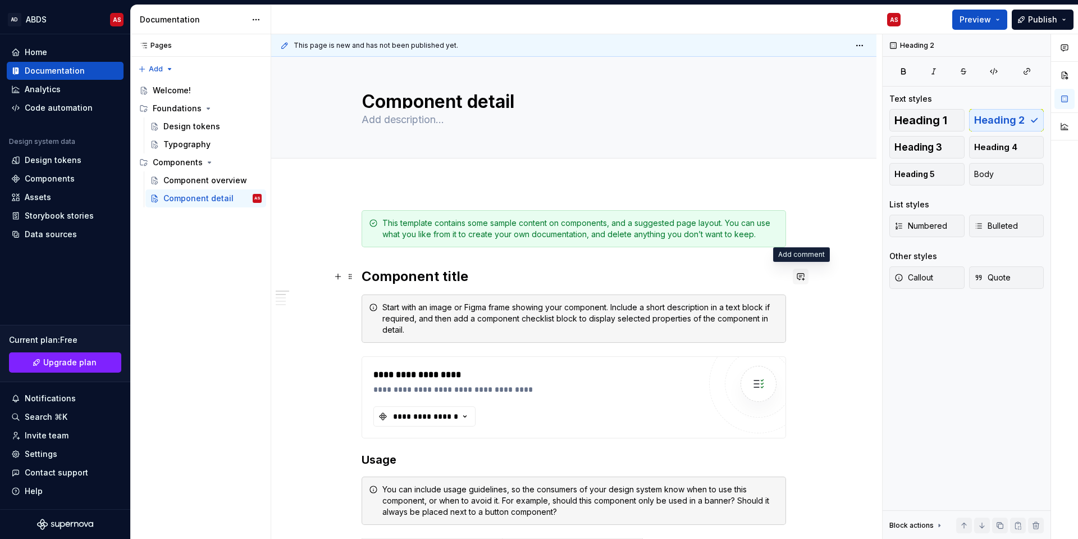
click at [801, 269] on button "button" at bounding box center [801, 276] width 16 height 16
click at [339, 278] on button "button" at bounding box center [338, 276] width 16 height 16
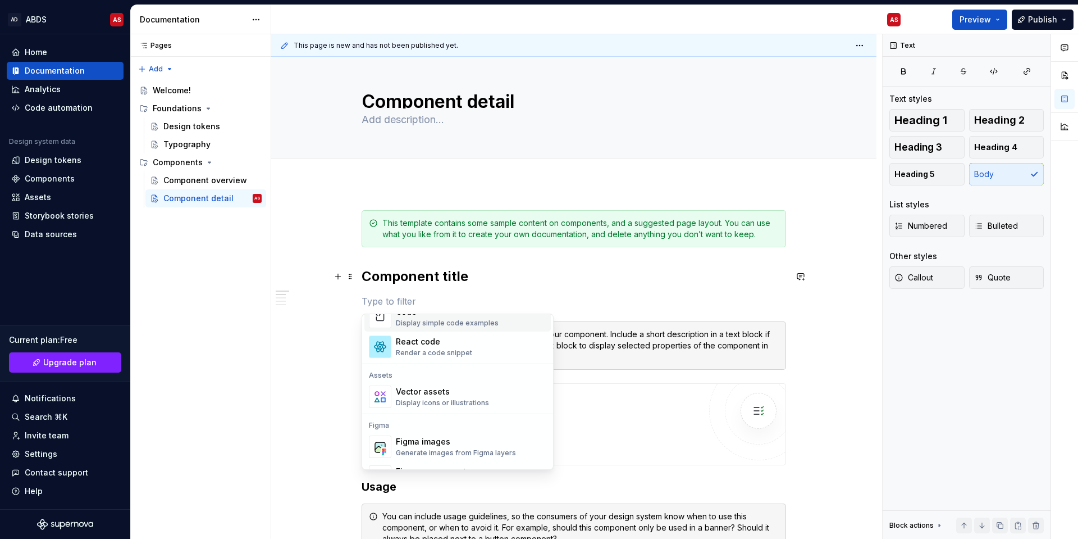
scroll to position [1011, 0]
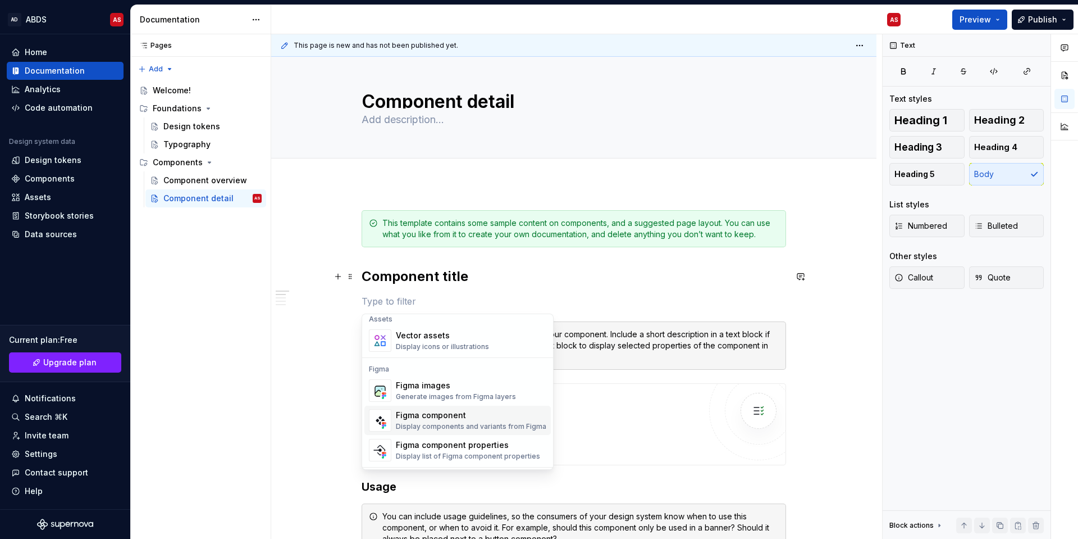
click at [484, 390] on div "Figma component" at bounding box center [471, 414] width 150 height 11
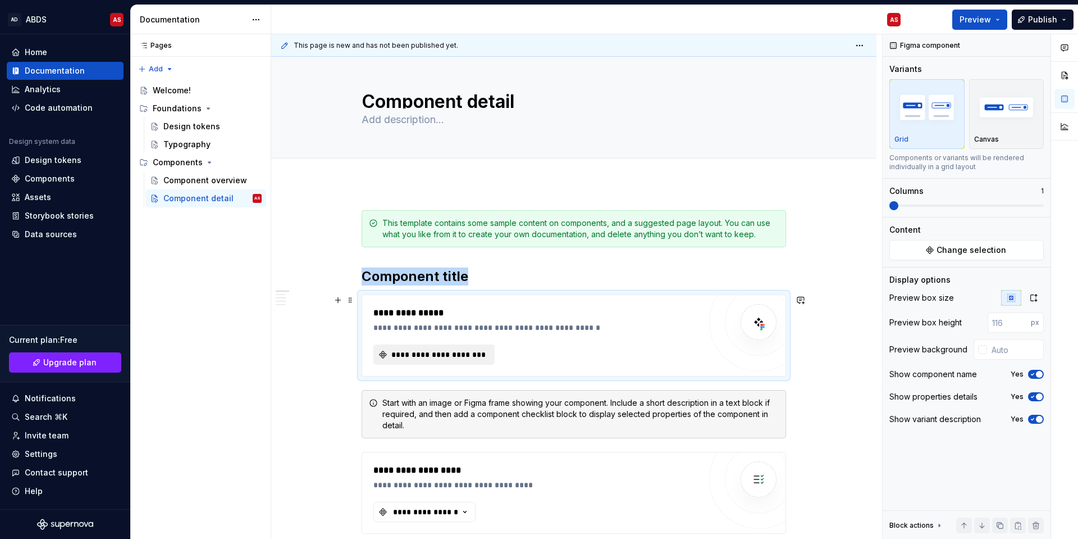
click at [427, 355] on span "**********" at bounding box center [439, 354] width 98 height 11
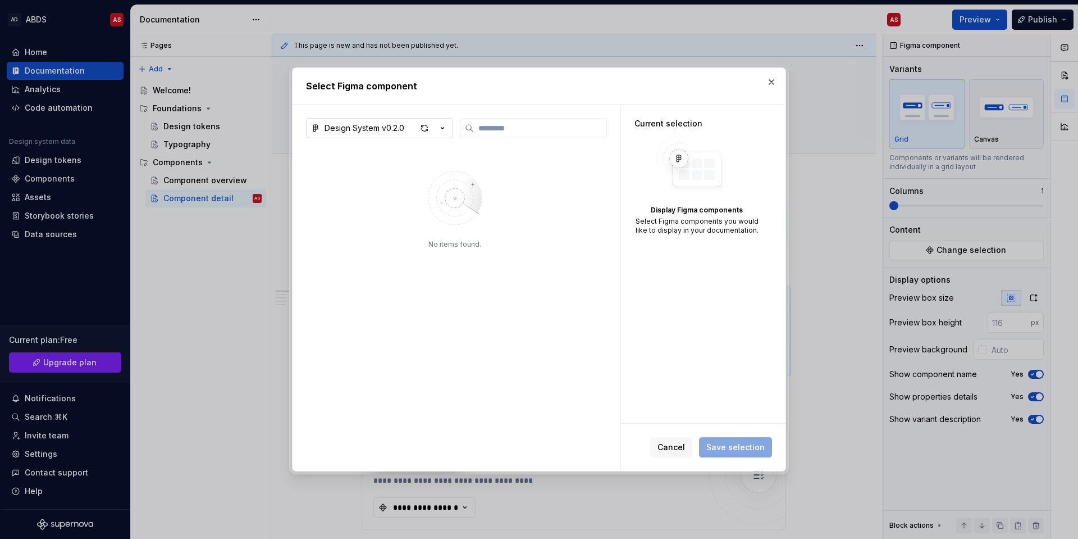
click at [376, 125] on div "Design System v0.2.0" at bounding box center [365, 127] width 80 height 11
click at [419, 286] on div "Select Figma component Design System v0.2.0 No items found. Current selection D…" at bounding box center [539, 269] width 1078 height 539
click at [768, 77] on button "button" at bounding box center [772, 82] width 16 height 16
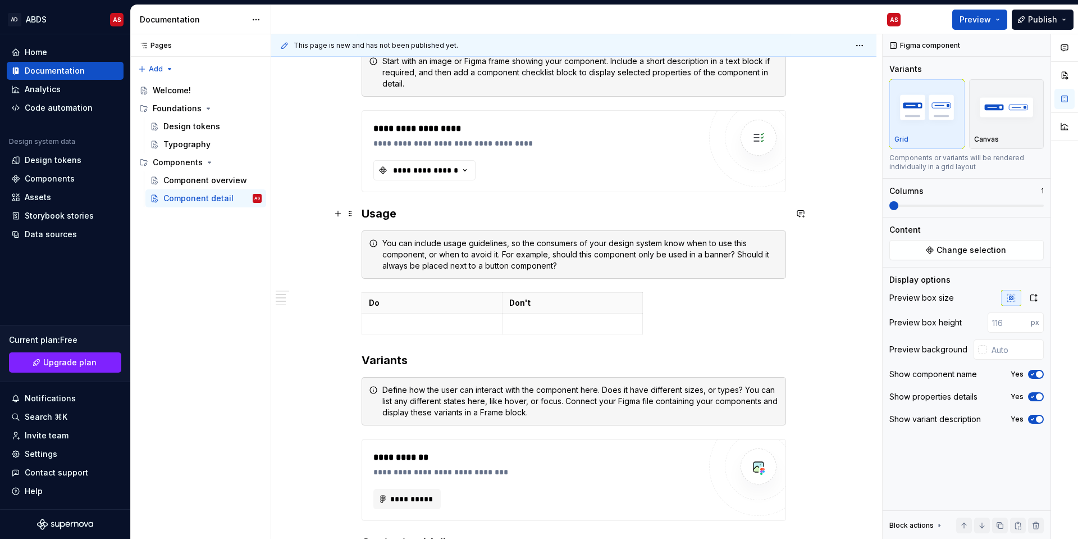
scroll to position [398, 0]
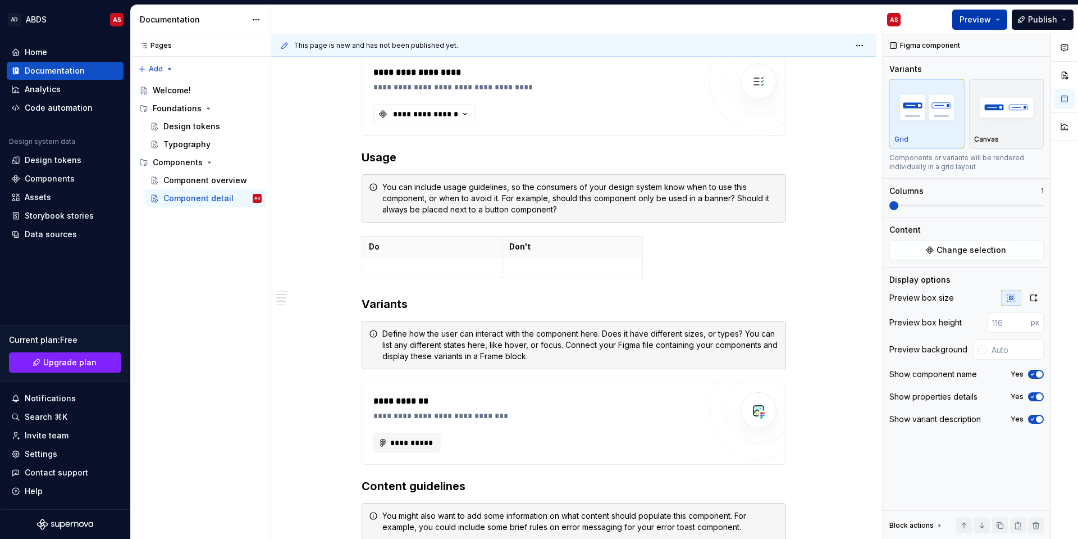
click at [862, 20] on button "Preview" at bounding box center [979, 20] width 55 height 20
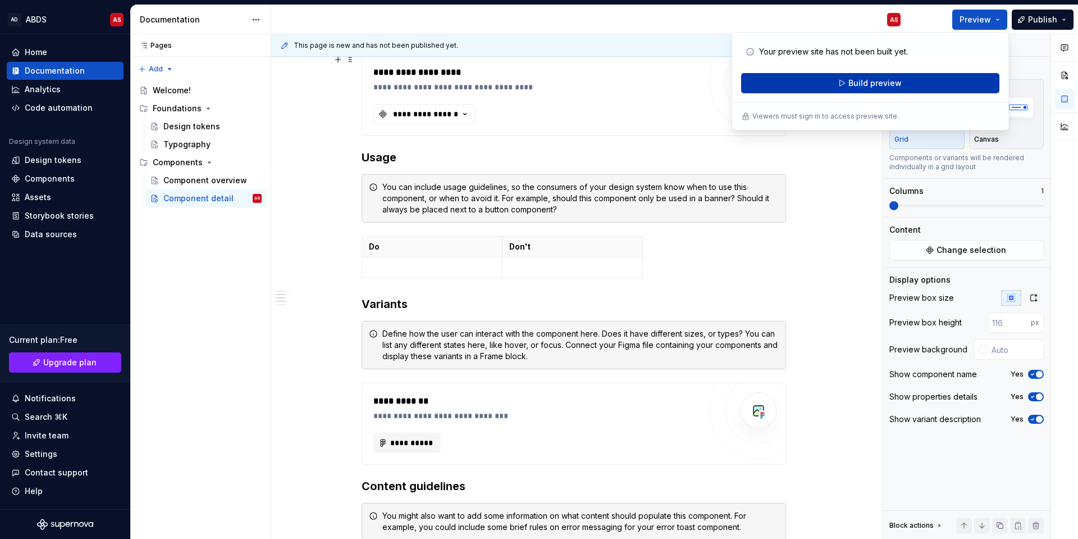
click at [841, 83] on button "Build preview" at bounding box center [870, 83] width 258 height 20
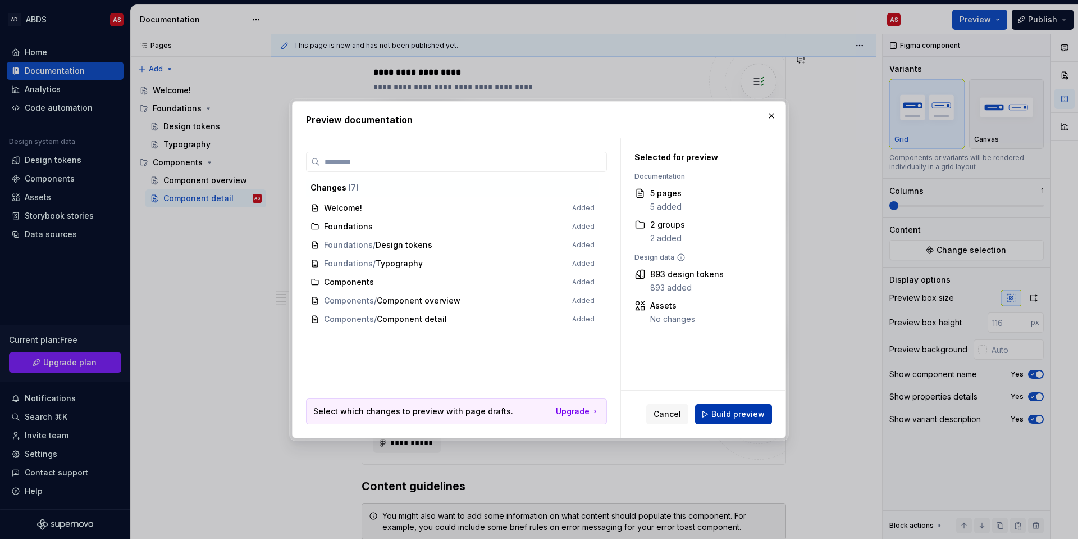
click at [742, 390] on span "Build preview" at bounding box center [737, 413] width 53 height 11
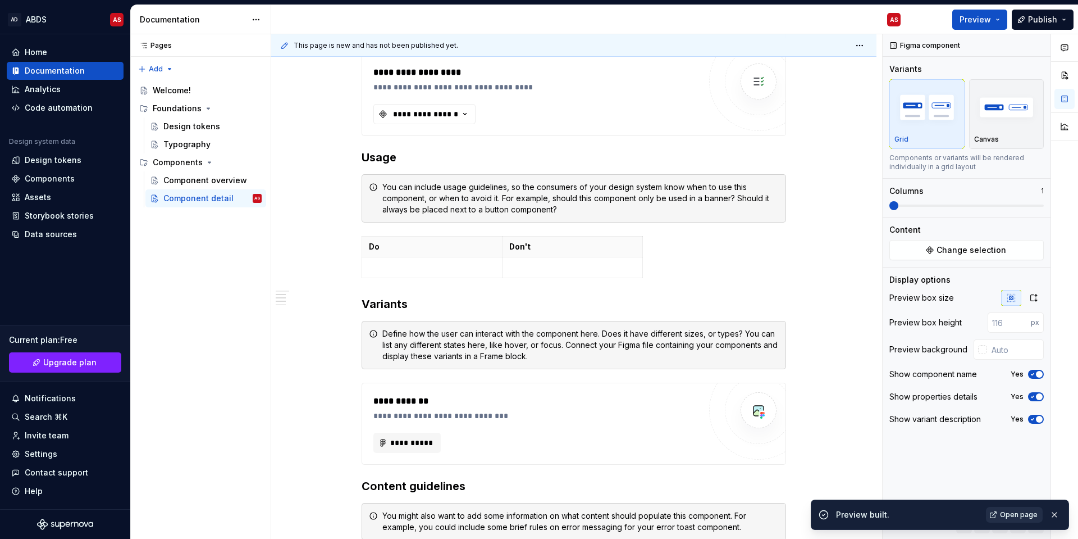
click at [862, 390] on span "Open page" at bounding box center [1019, 514] width 38 height 9
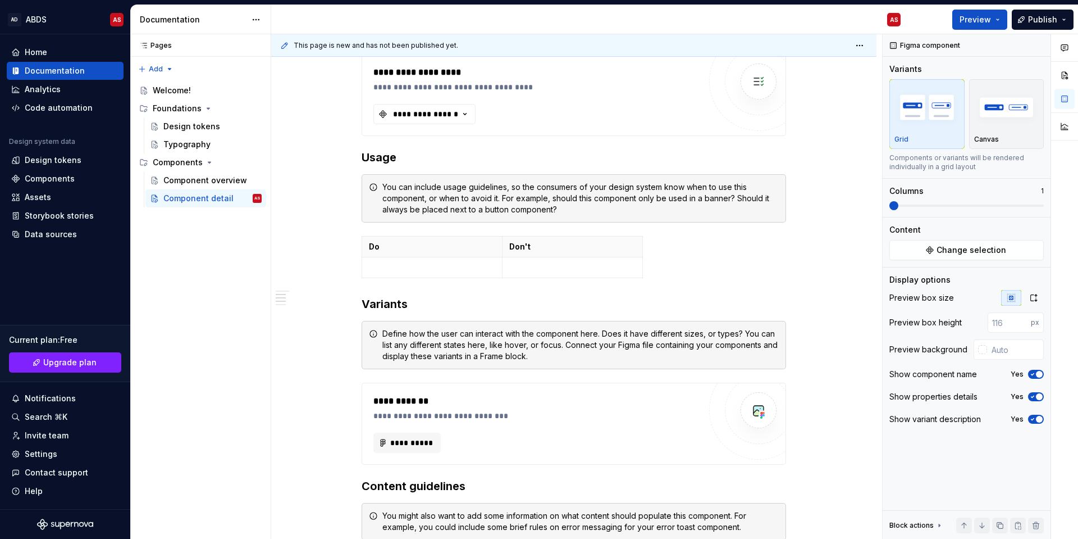
type textarea "*"
